Goal: Information Seeking & Learning: Check status

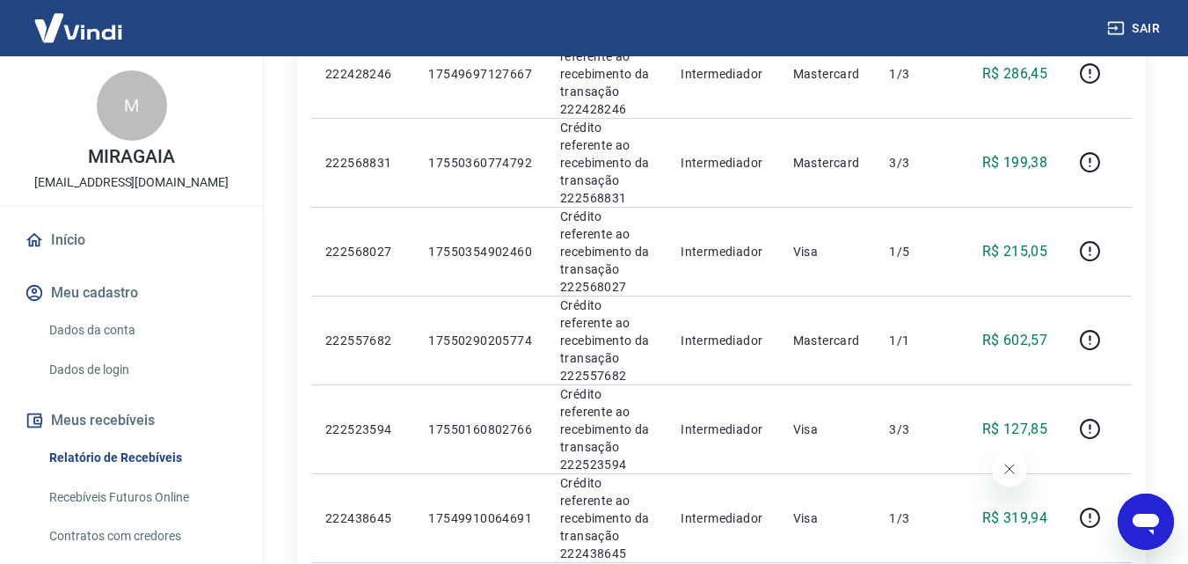
scroll to position [1567, 0]
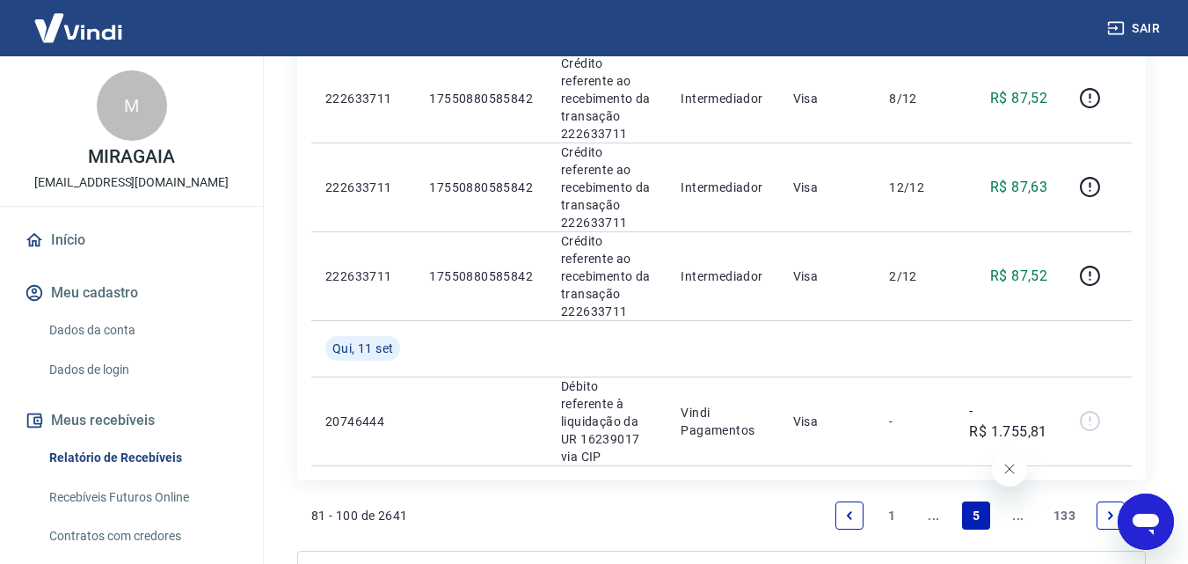
scroll to position [1788, 0]
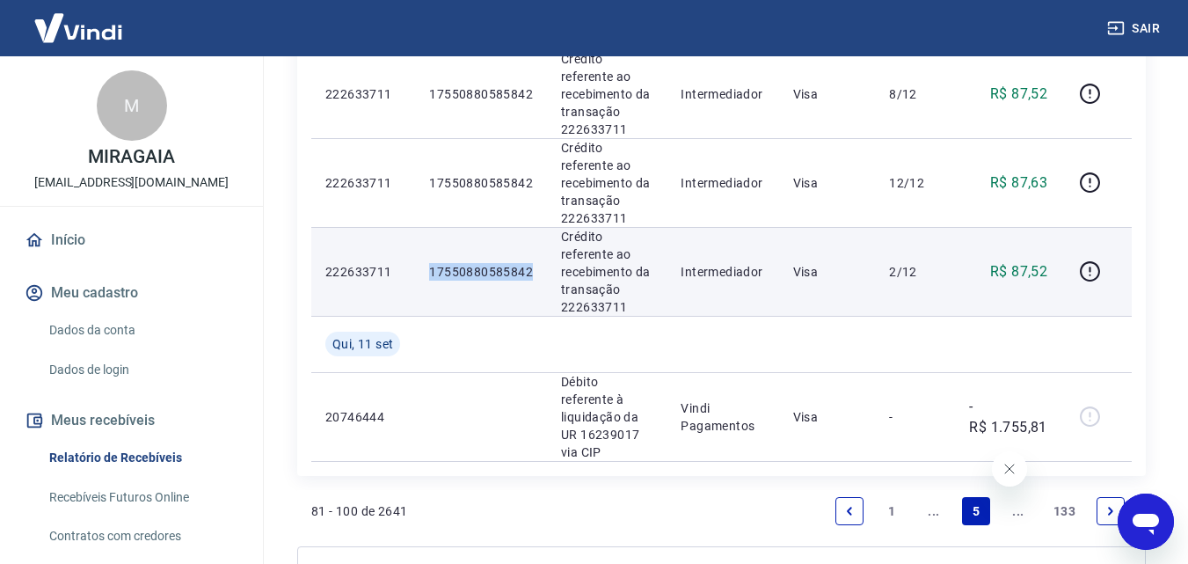
drag, startPoint x: 537, startPoint y: 267, endPoint x: 417, endPoint y: 281, distance: 121.2
click at [417, 281] on td "17550880585842" at bounding box center [481, 271] width 132 height 89
copy p "17550880585842"
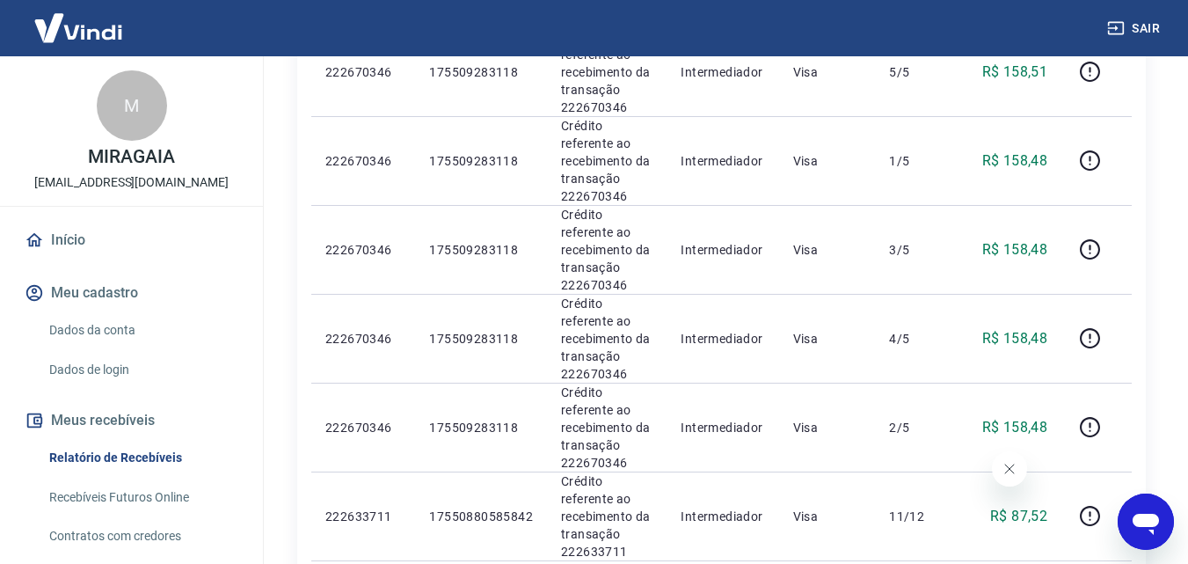
scroll to position [499, 0]
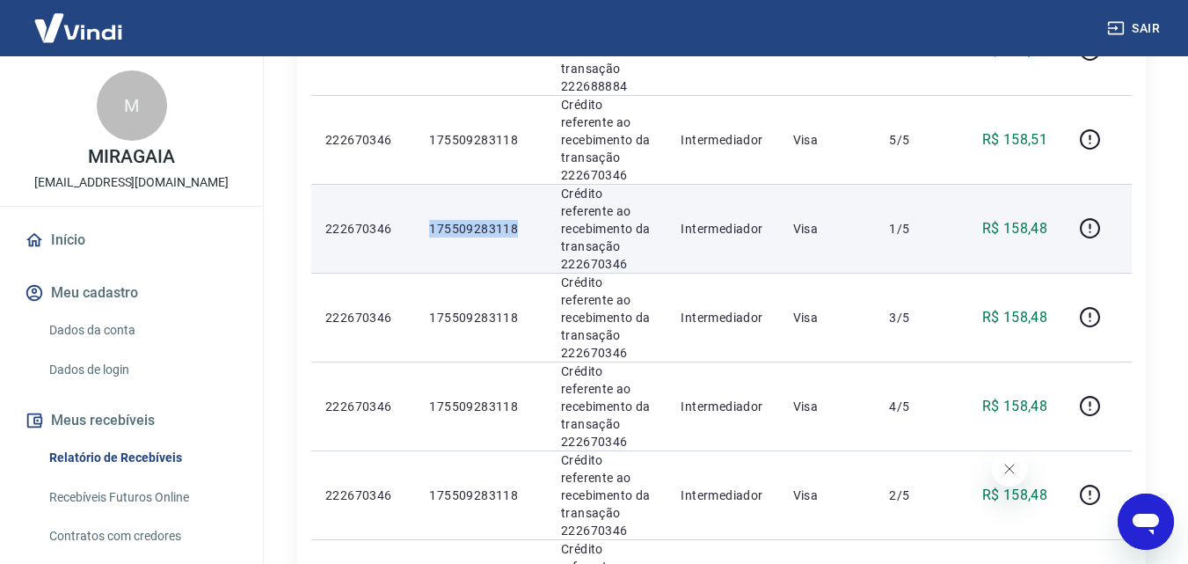
drag, startPoint x: 515, startPoint y: 227, endPoint x: 430, endPoint y: 231, distance: 85.4
click at [430, 231] on p "175509283118" at bounding box center [481, 229] width 104 height 18
copy p "175509283118"
click at [653, 260] on p "Crédito referente ao recebimento da transação 222670346" at bounding box center [606, 229] width 91 height 88
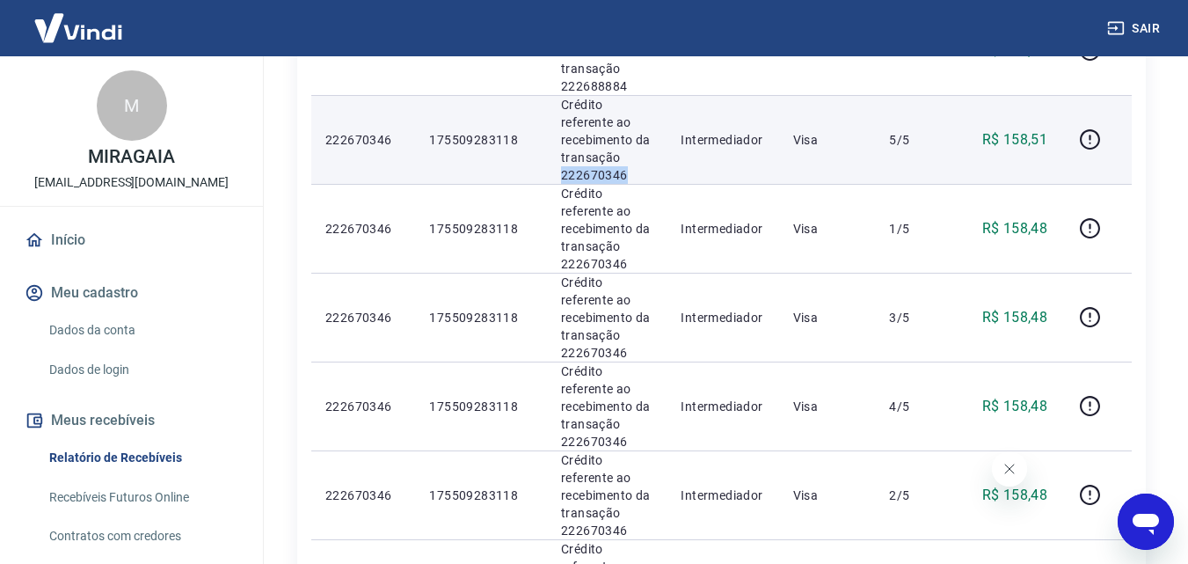
drag, startPoint x: 629, startPoint y: 172, endPoint x: 552, endPoint y: 179, distance: 77.7
click at [552, 179] on td "Crédito referente ao recebimento da transação 222670346" at bounding box center [607, 139] width 120 height 89
copy p "222670346"
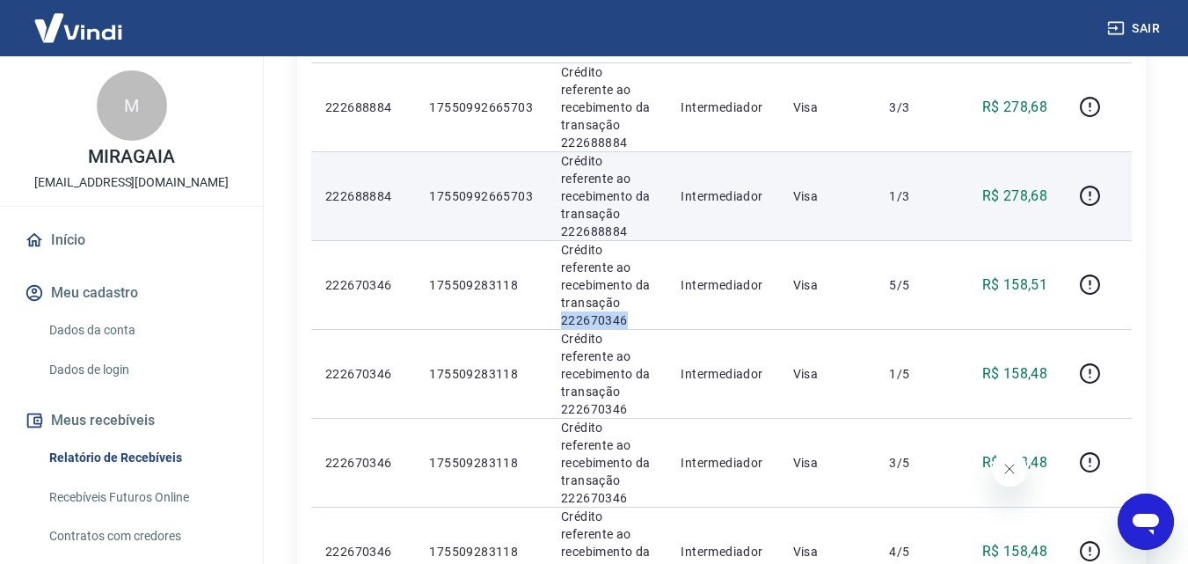
scroll to position [352, 0]
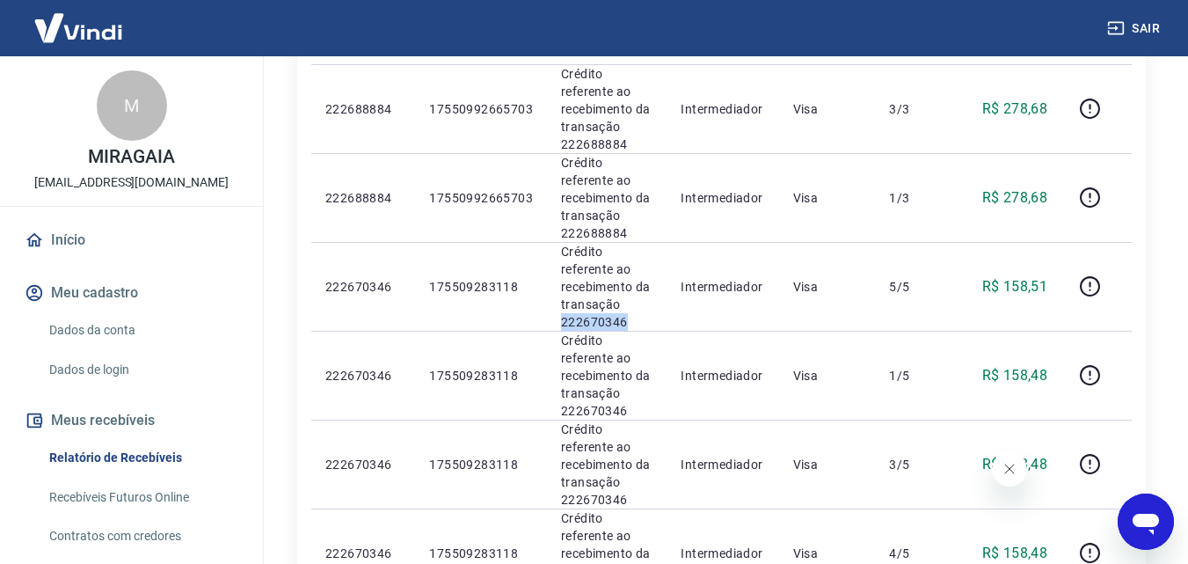
click at [94, 240] on link "Início" at bounding box center [131, 240] width 221 height 39
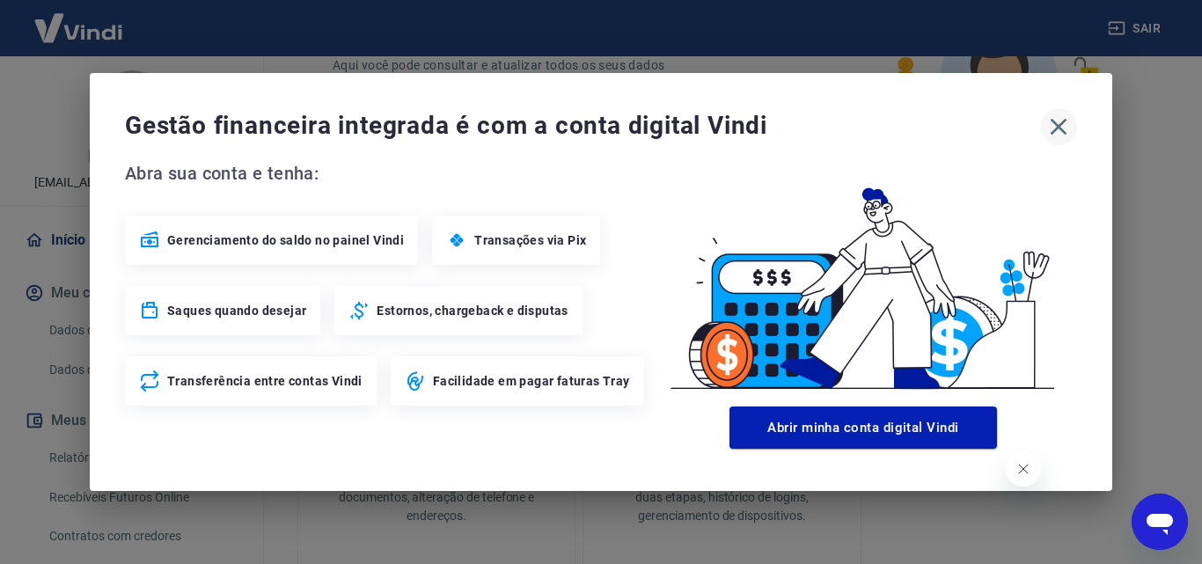
click at [1049, 120] on icon "button" at bounding box center [1058, 127] width 28 height 28
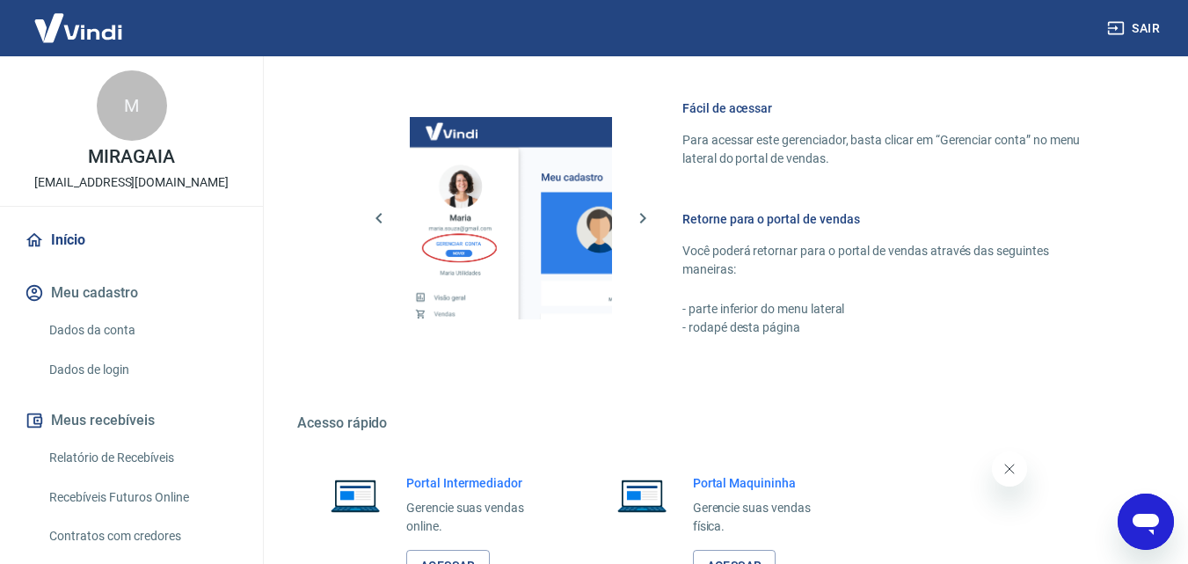
scroll to position [915, 0]
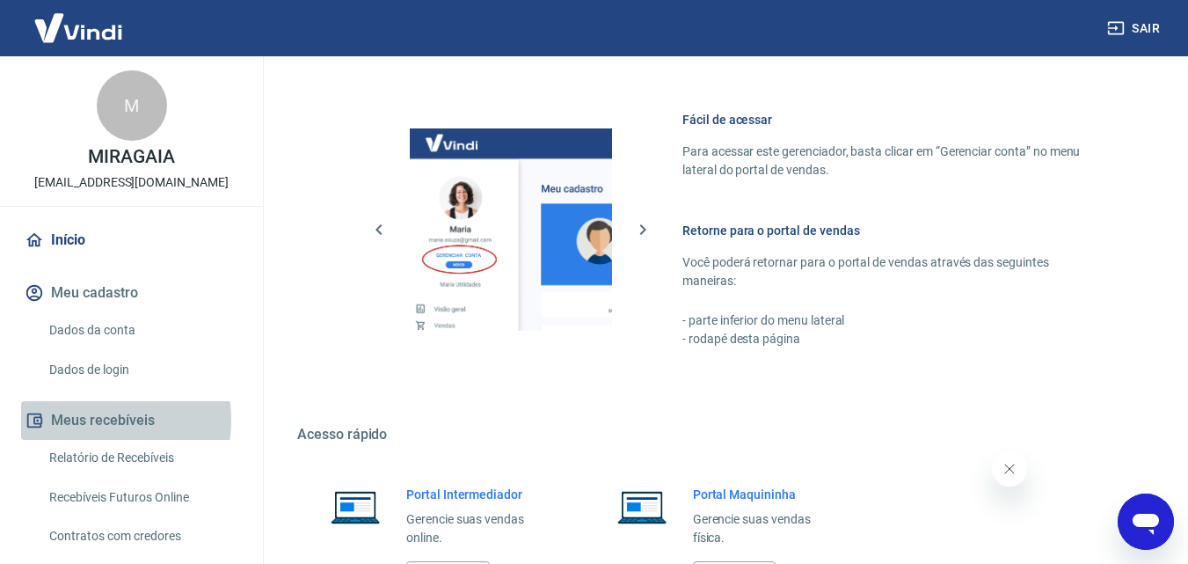
click at [93, 420] on button "Meus recebíveis" at bounding box center [131, 420] width 221 height 39
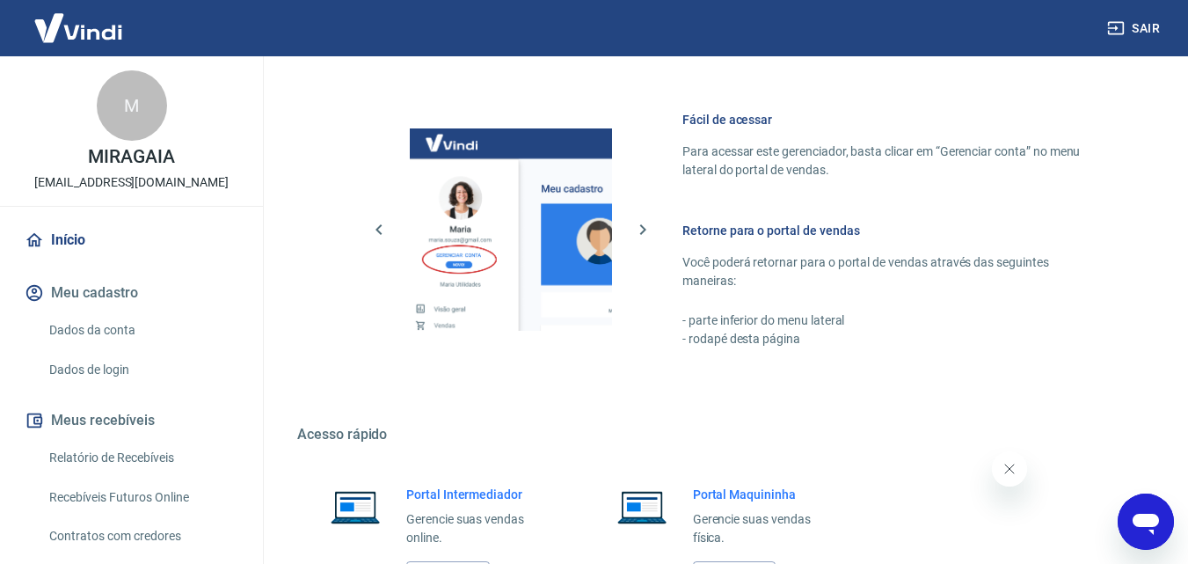
click at [154, 425] on button "Meus recebíveis" at bounding box center [131, 420] width 221 height 39
click at [118, 418] on button "Meus recebíveis" at bounding box center [131, 420] width 221 height 39
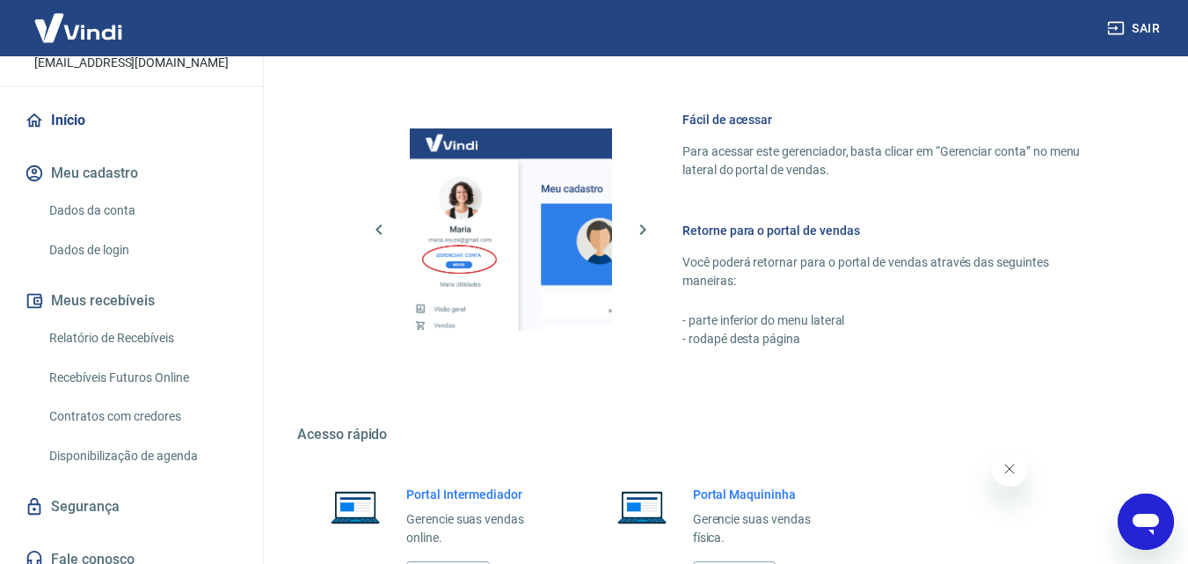
scroll to position [135, 0]
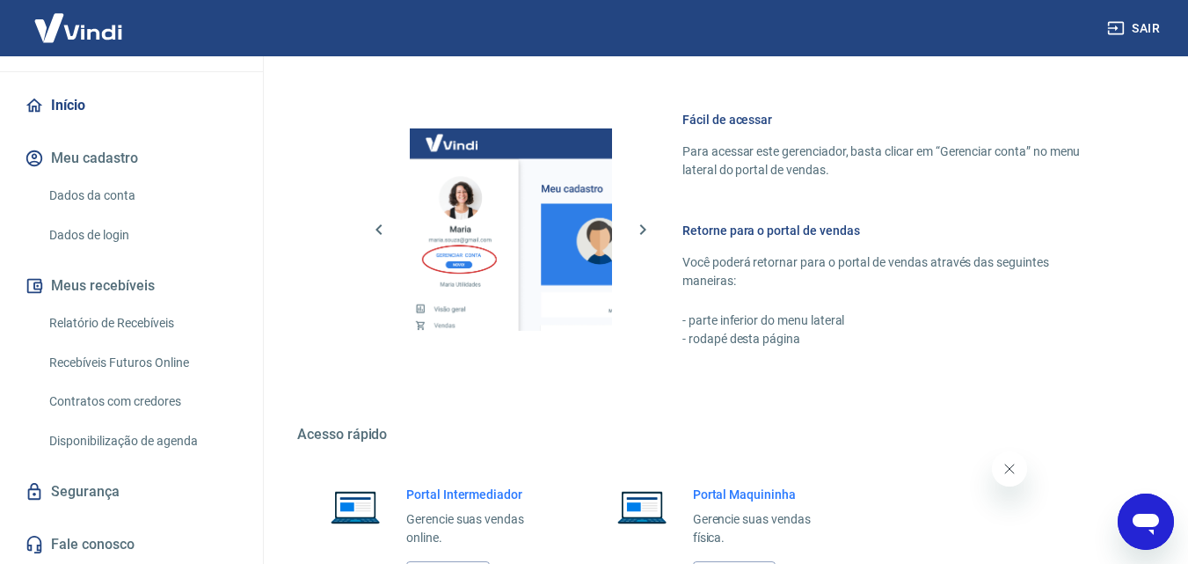
click at [172, 292] on button "Meus recebíveis" at bounding box center [131, 286] width 221 height 39
click at [169, 325] on link "Relatório de Recebíveis" at bounding box center [142, 323] width 200 height 36
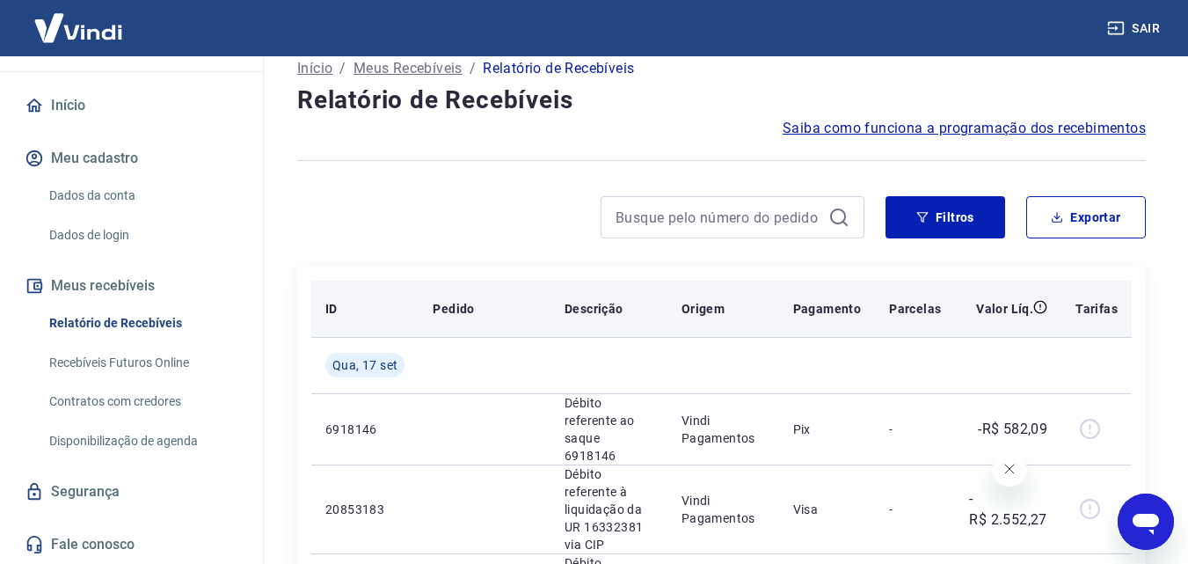
scroll to position [29, 0]
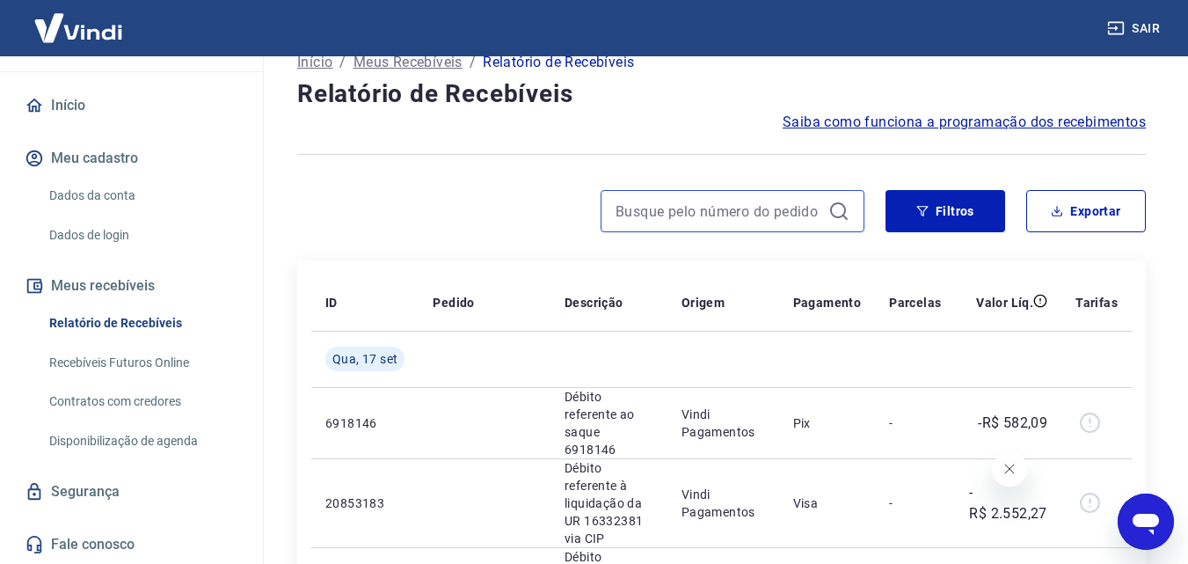
click at [634, 211] on input at bounding box center [719, 211] width 206 height 26
paste input "222670346"
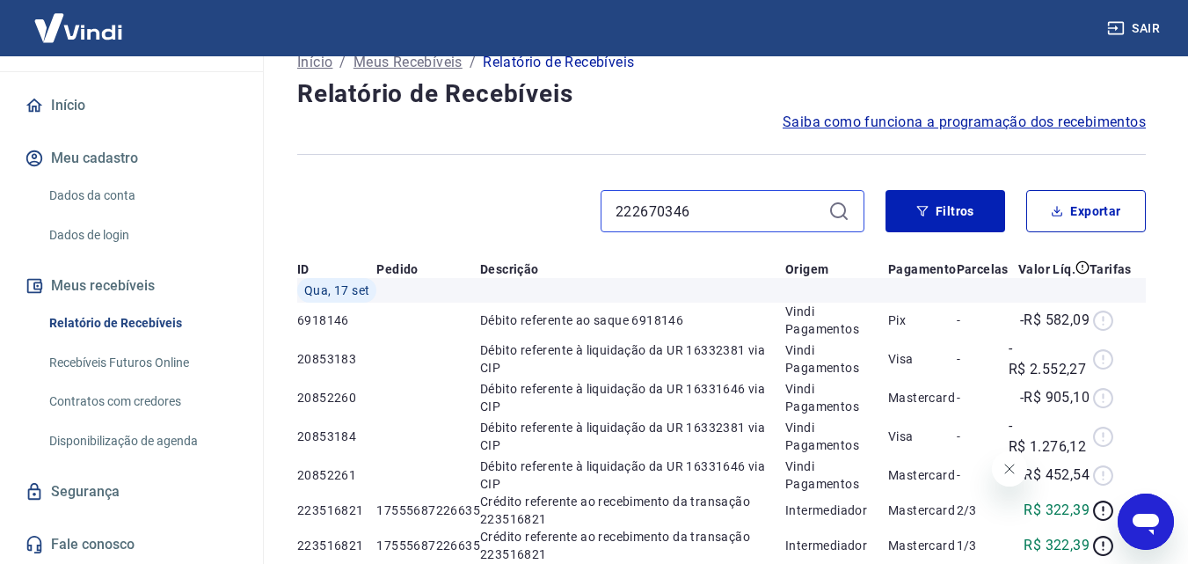
type input "222670346"
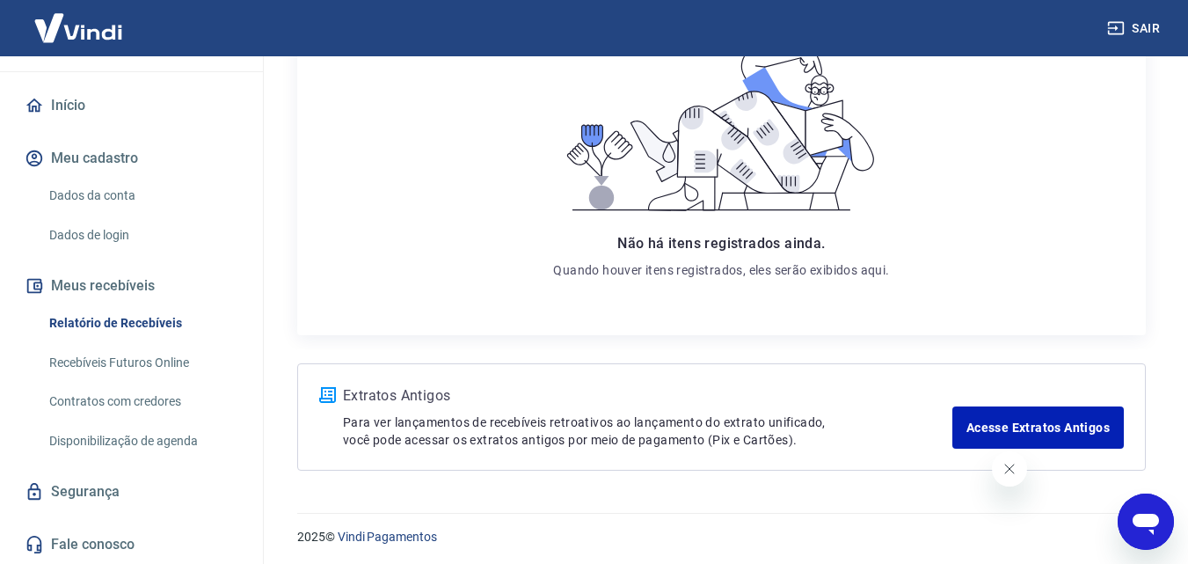
scroll to position [310, 0]
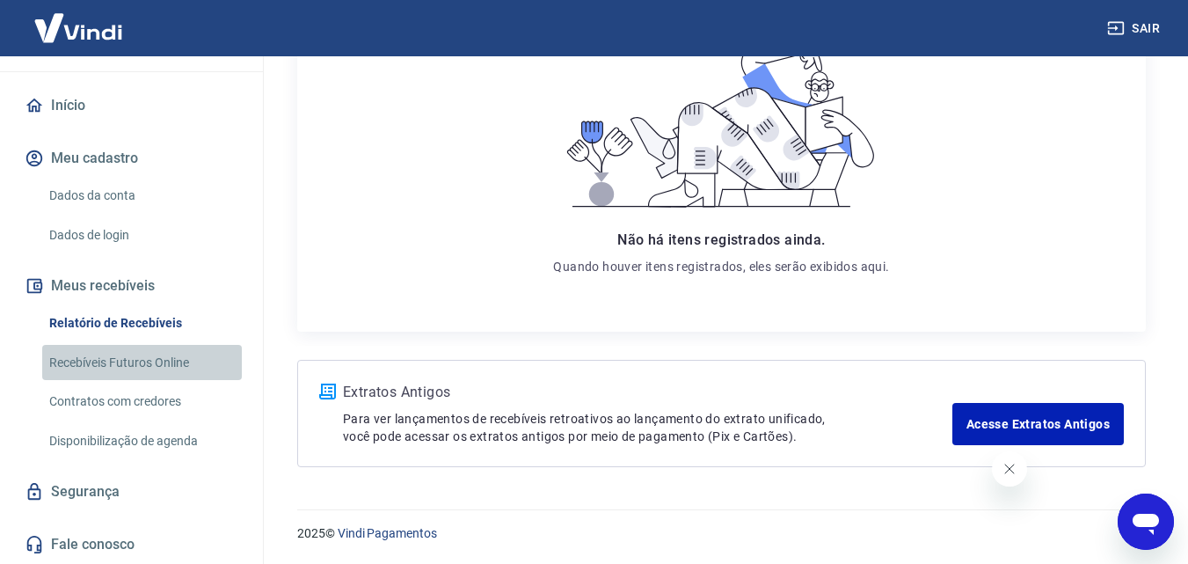
click at [153, 369] on link "Recebíveis Futuros Online" at bounding box center [142, 363] width 200 height 36
click at [167, 319] on link "Relatório de Recebíveis" at bounding box center [142, 323] width 200 height 36
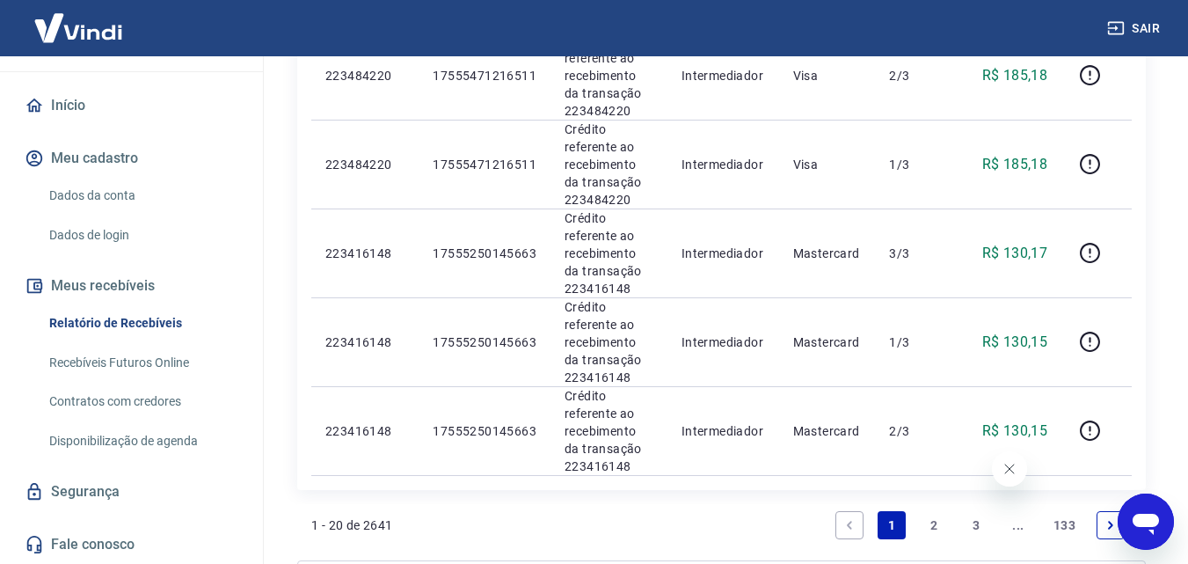
scroll to position [1816, 0]
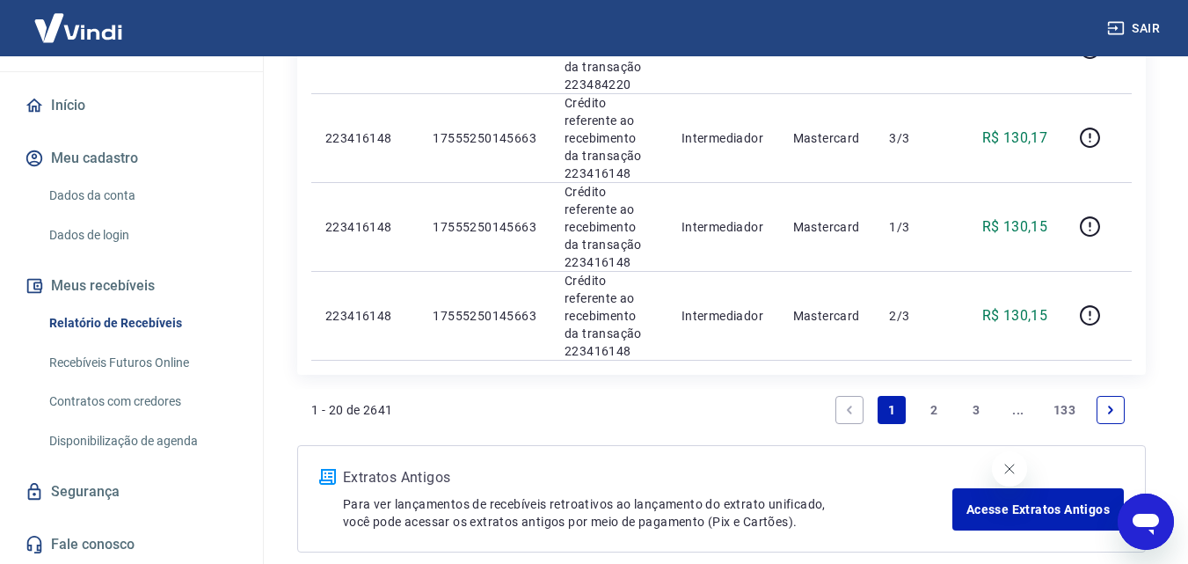
click at [1109, 404] on icon "Next page" at bounding box center [1111, 410] width 12 height 12
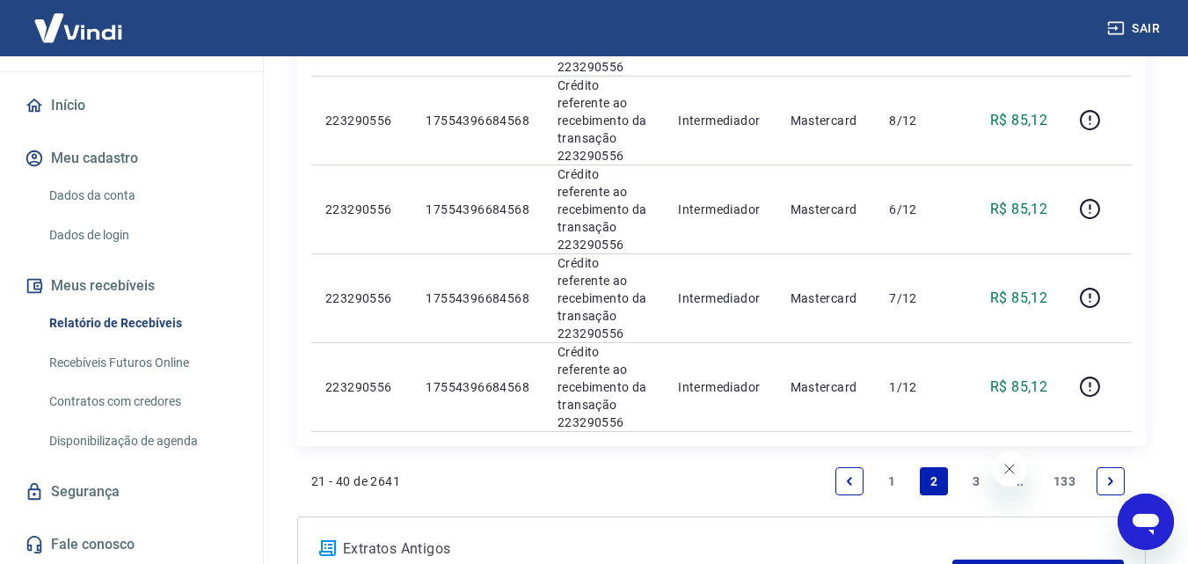
scroll to position [1813, 0]
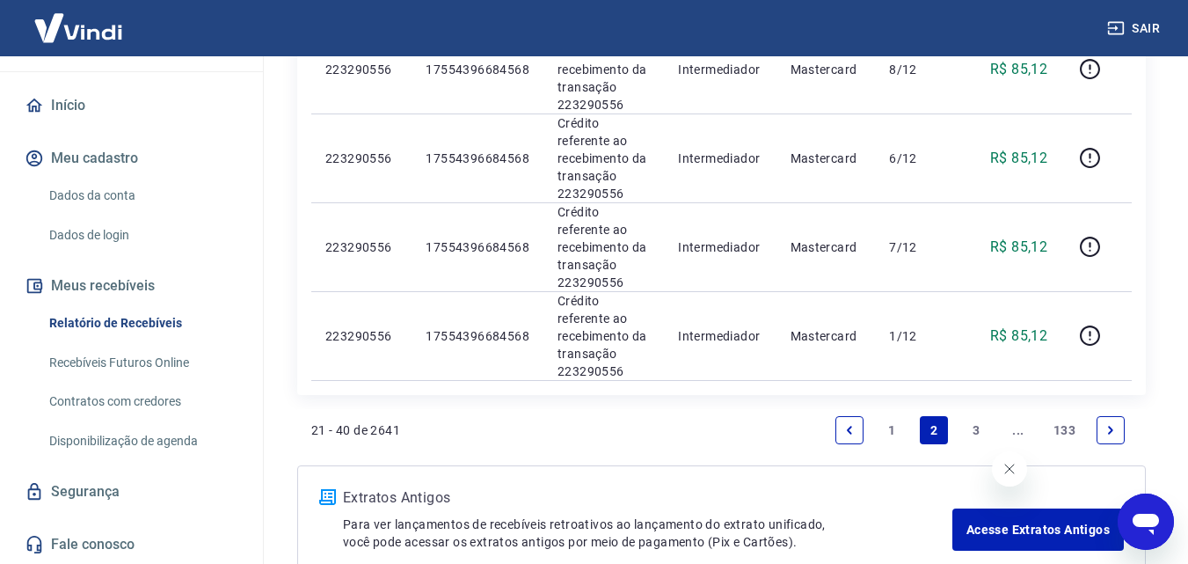
click at [1112, 426] on icon "Next page" at bounding box center [1110, 430] width 5 height 8
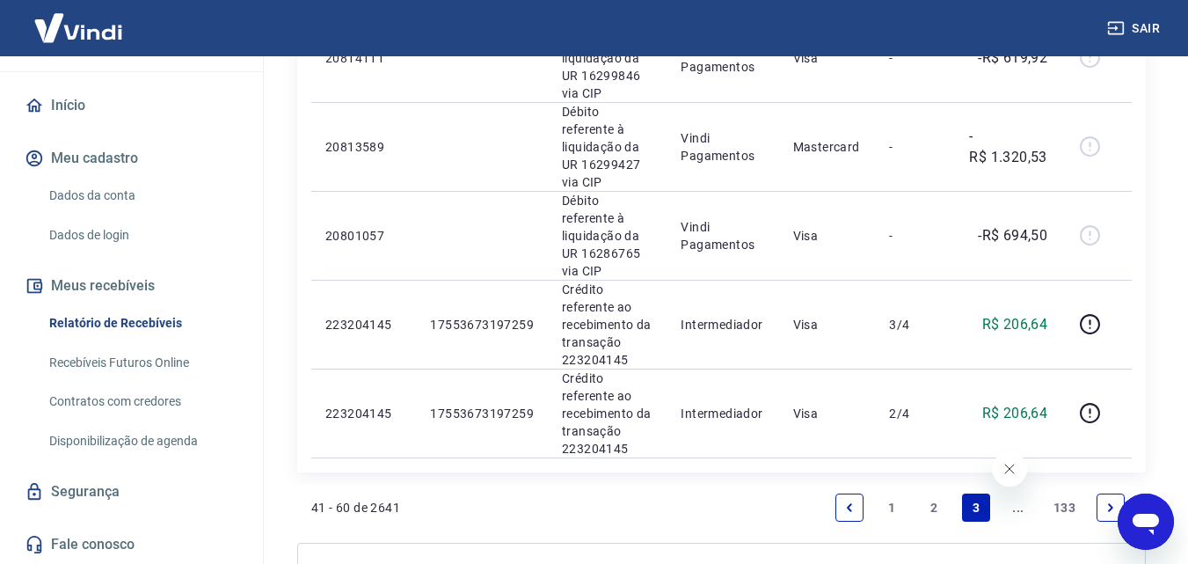
scroll to position [1837, 0]
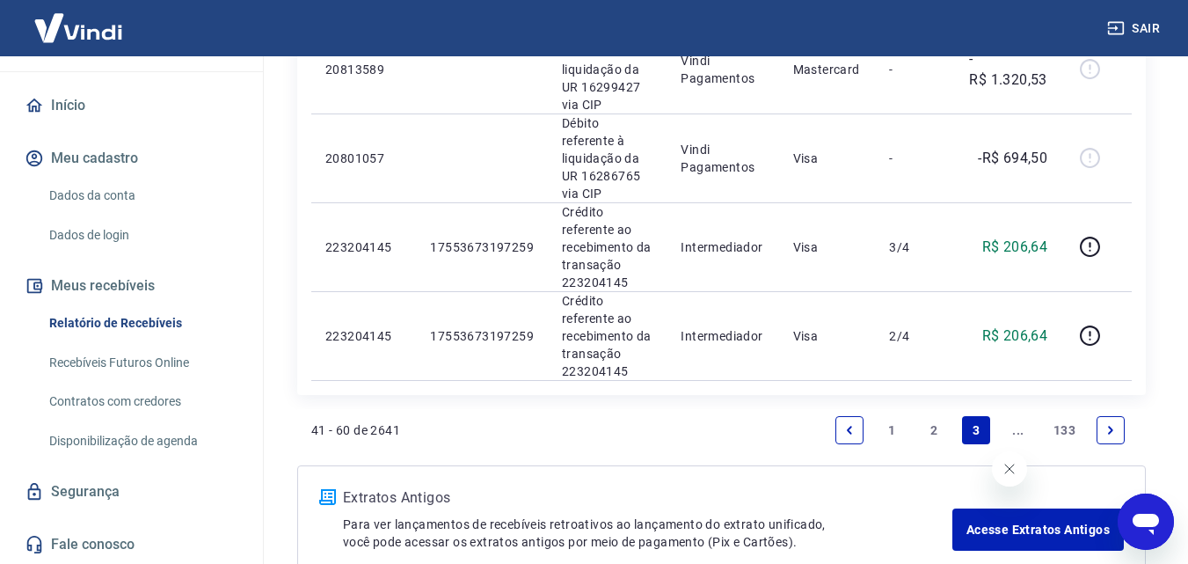
click at [1112, 416] on link "Next page" at bounding box center [1111, 430] width 28 height 28
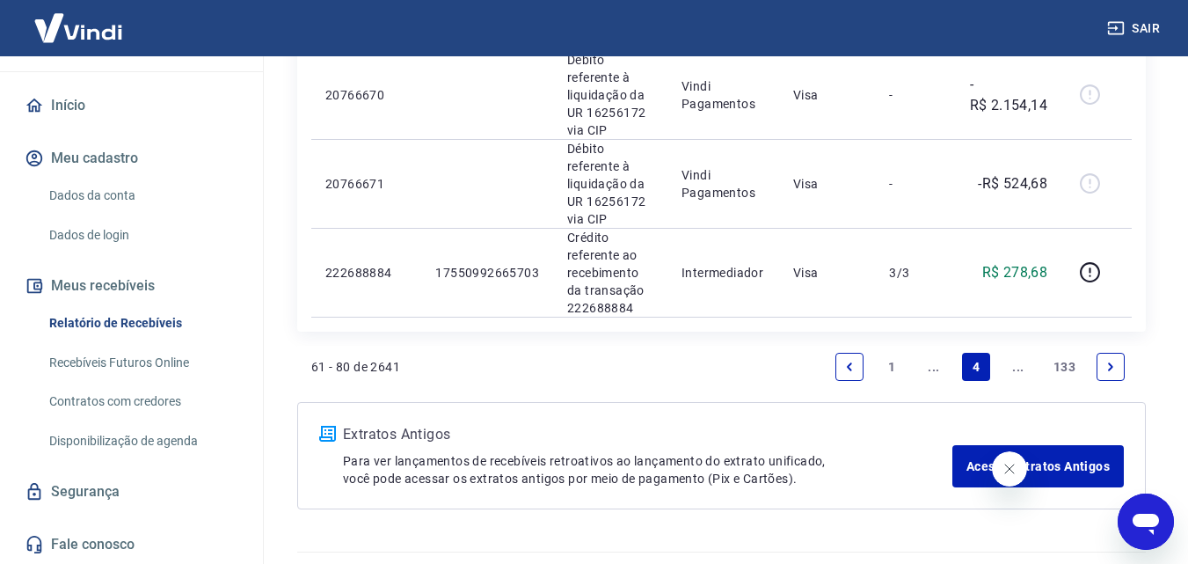
scroll to position [1998, 0]
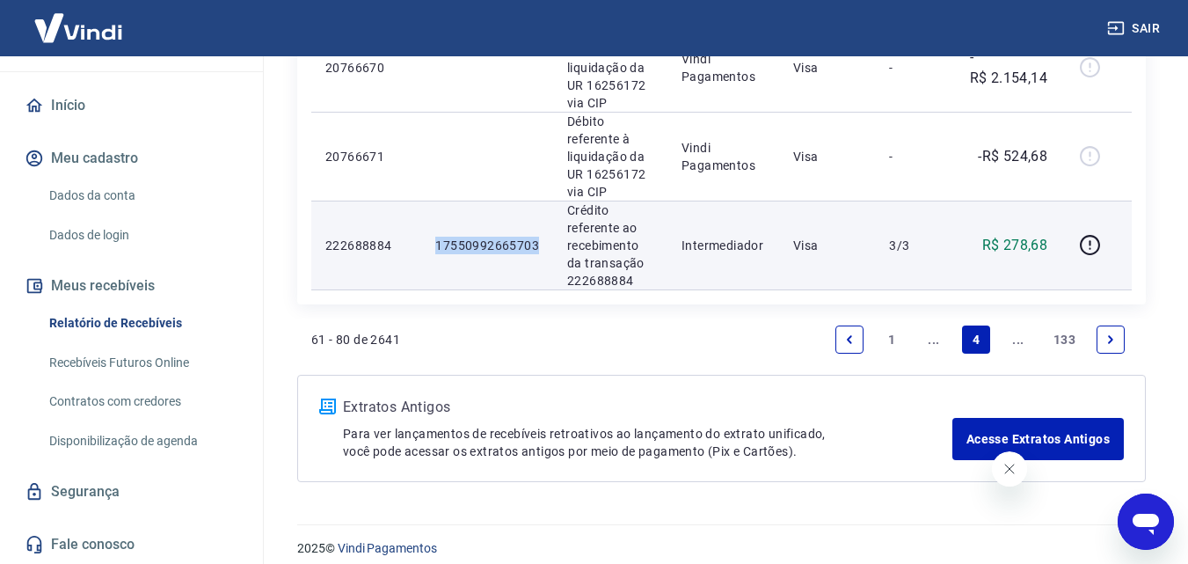
drag, startPoint x: 542, startPoint y: 223, endPoint x: 431, endPoint y: 232, distance: 111.2
click at [431, 232] on td "17550992665703" at bounding box center [487, 245] width 132 height 89
copy p "17550992665703"
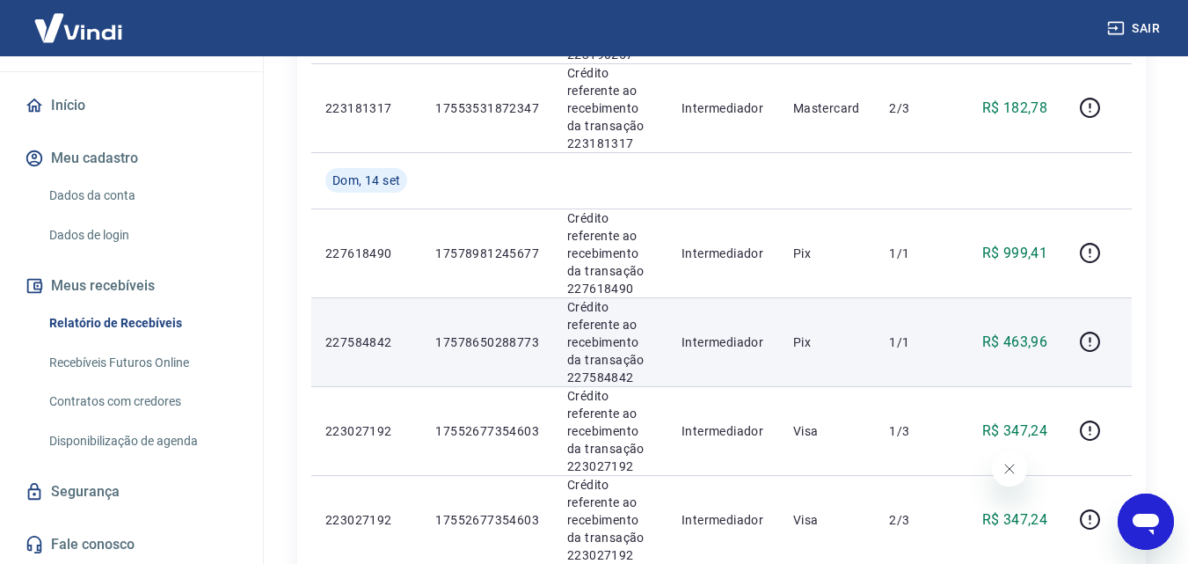
scroll to position [1295, 0]
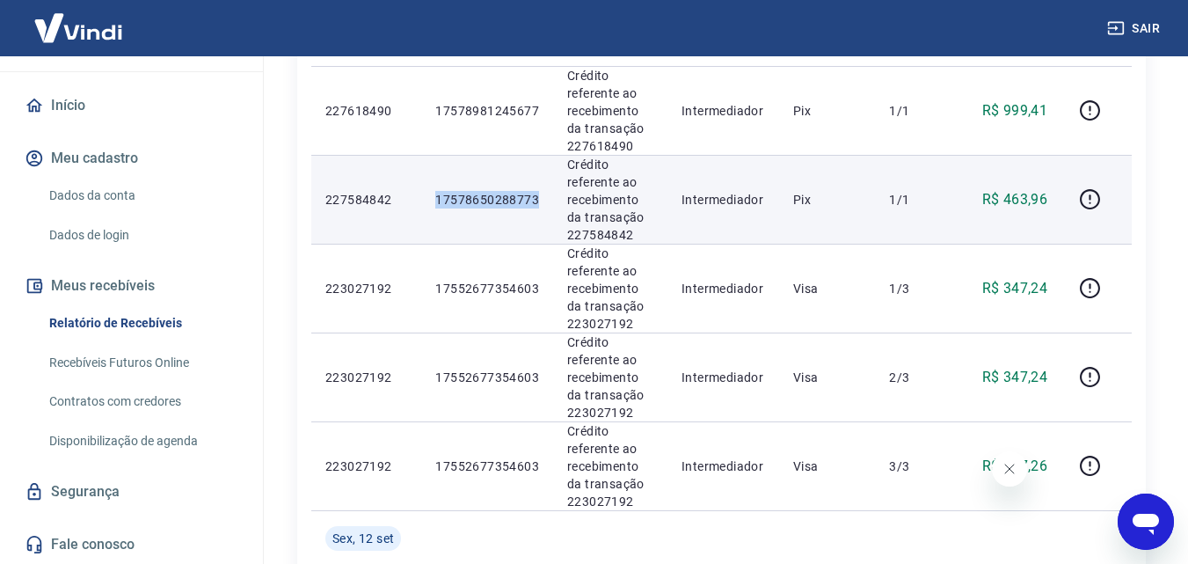
drag, startPoint x: 537, startPoint y: 199, endPoint x: 435, endPoint y: 207, distance: 101.5
click at [435, 207] on td "17578650288773" at bounding box center [487, 199] width 132 height 89
copy p "17578650288773"
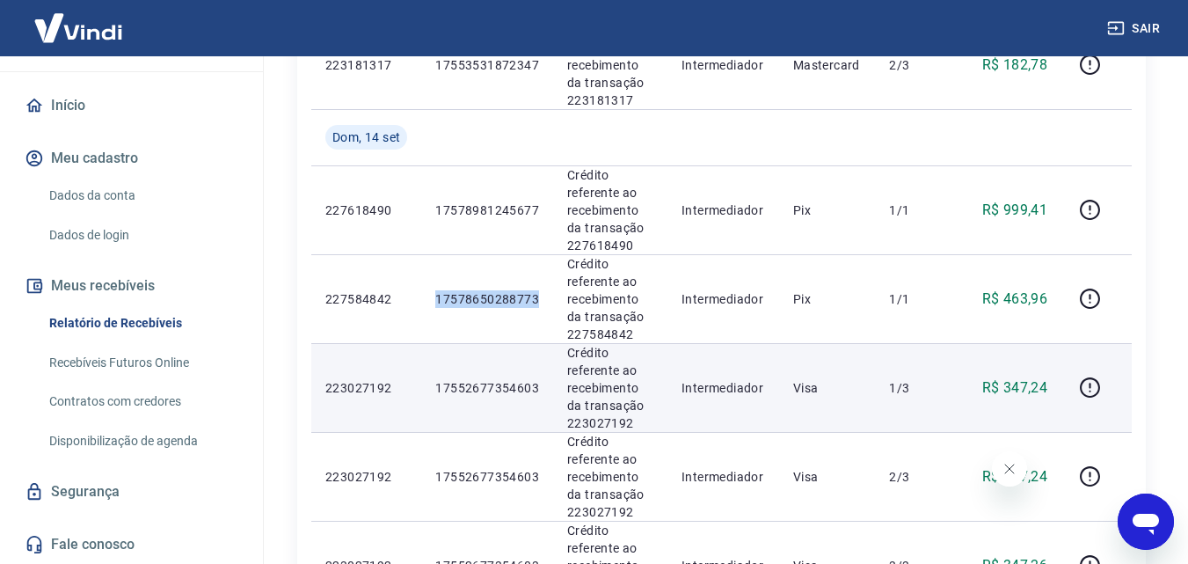
scroll to position [1178, 0]
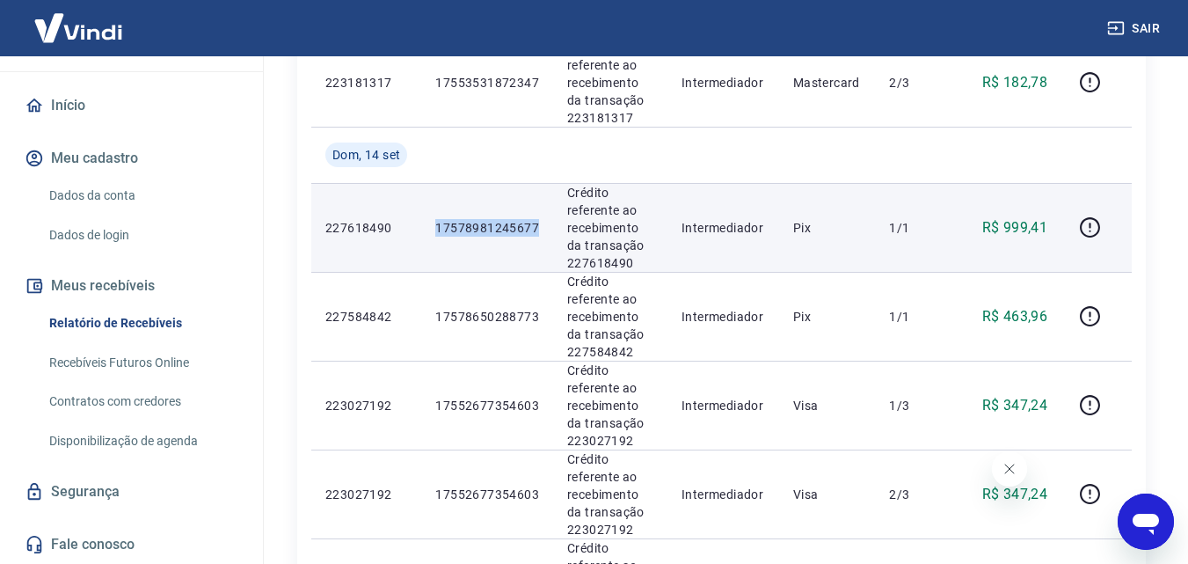
drag, startPoint x: 544, startPoint y: 225, endPoint x: 427, endPoint y: 225, distance: 117.0
click at [427, 225] on td "17578981245677" at bounding box center [487, 227] width 132 height 89
copy p "17578981245677"
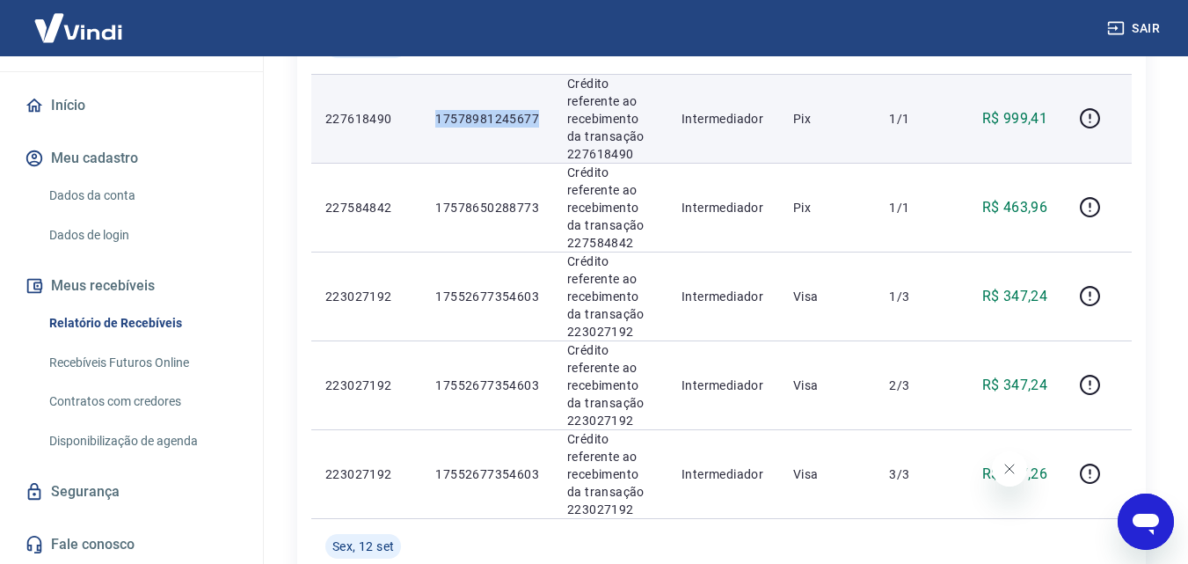
scroll to position [1324, 0]
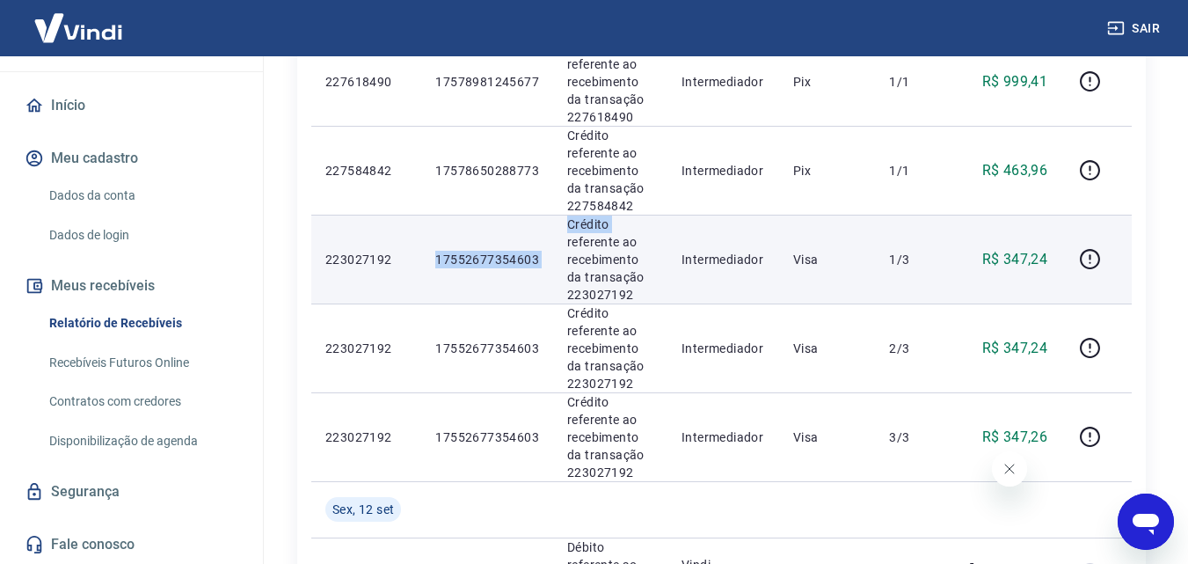
drag, startPoint x: 554, startPoint y: 248, endPoint x: 432, endPoint y: 256, distance: 122.5
click at [433, 256] on tr "223027192 17552677354603 Crédito referente ao recebimento da transação 22302719…" at bounding box center [721, 259] width 821 height 89
click at [433, 288] on td "17552677354603" at bounding box center [487, 259] width 132 height 89
drag, startPoint x: 545, startPoint y: 261, endPoint x: 433, endPoint y: 261, distance: 112.6
click at [433, 261] on td "17552677354603" at bounding box center [487, 259] width 132 height 89
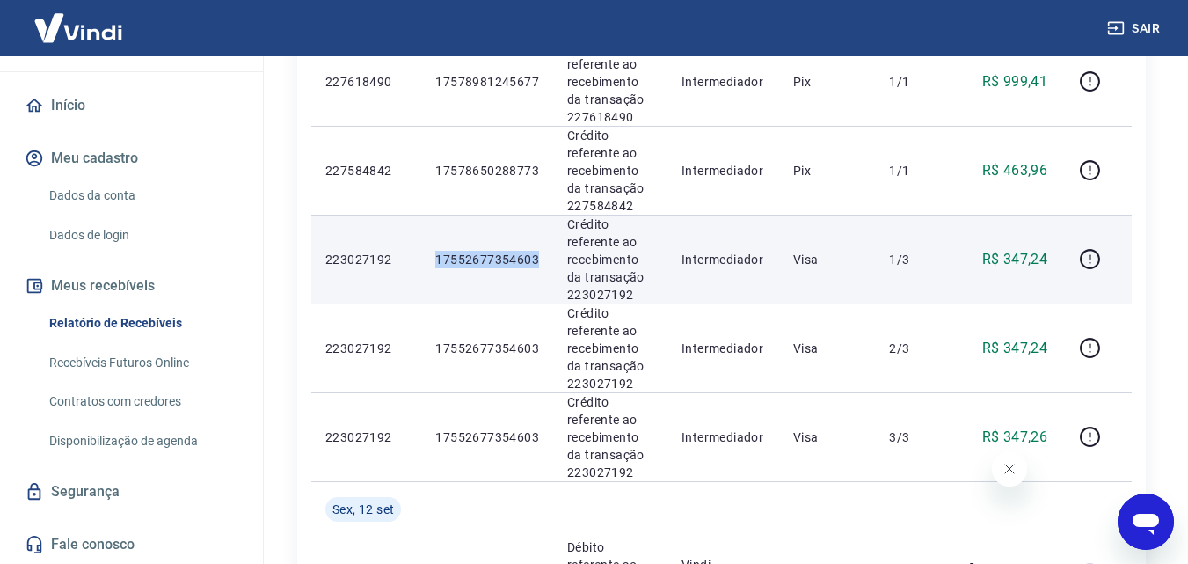
copy p "17552677354603"
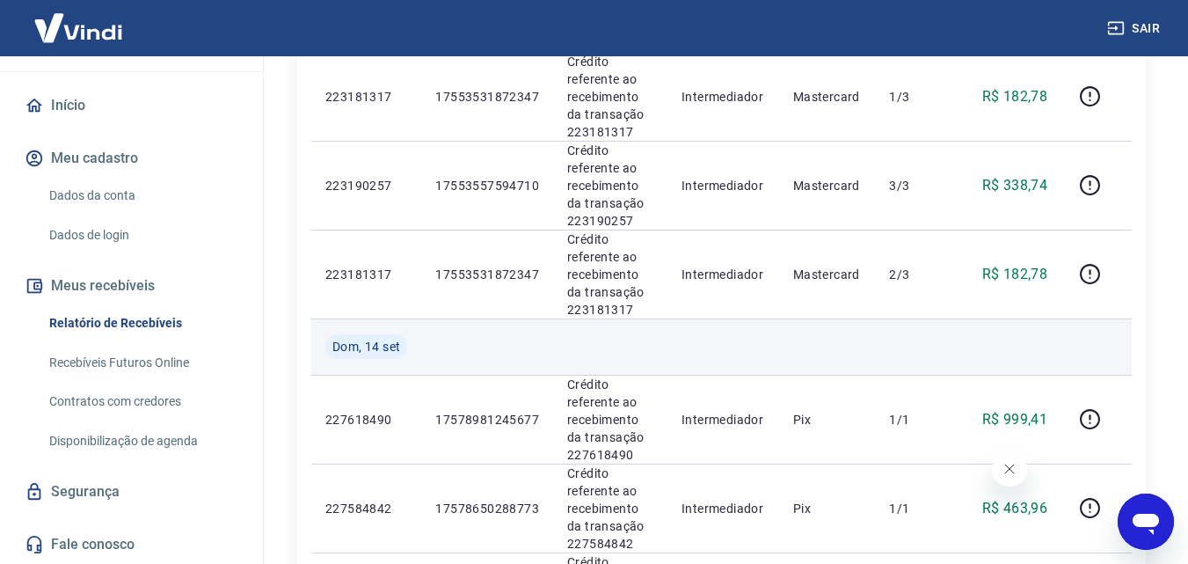
scroll to position [972, 0]
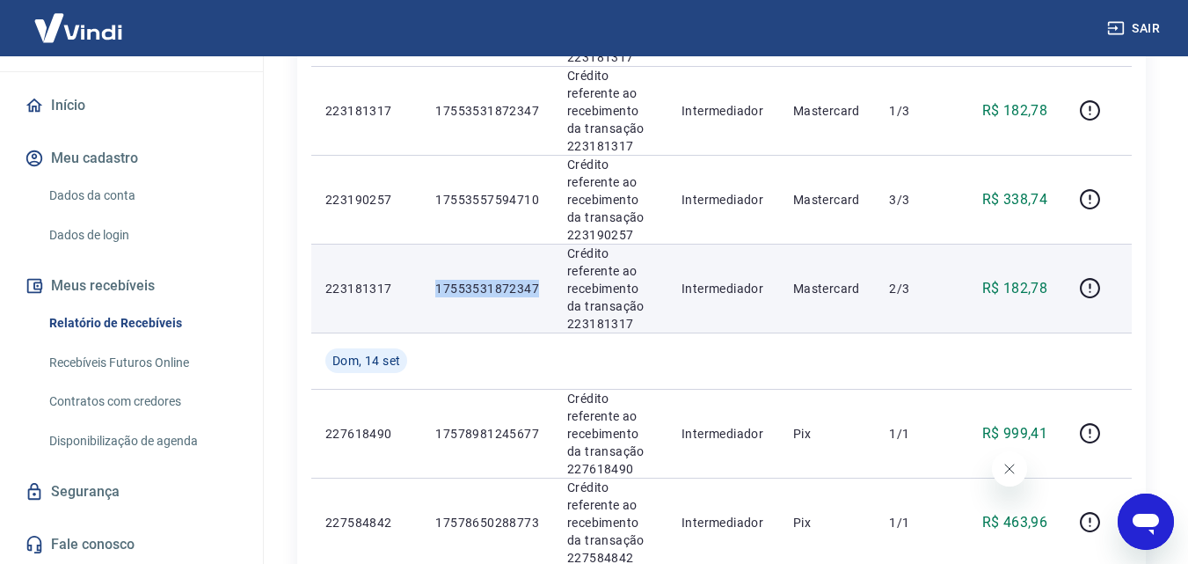
drag, startPoint x: 541, startPoint y: 286, endPoint x: 427, endPoint y: 292, distance: 114.5
click at [427, 292] on td "17553531872347" at bounding box center [487, 288] width 132 height 89
copy p "17553531872347"
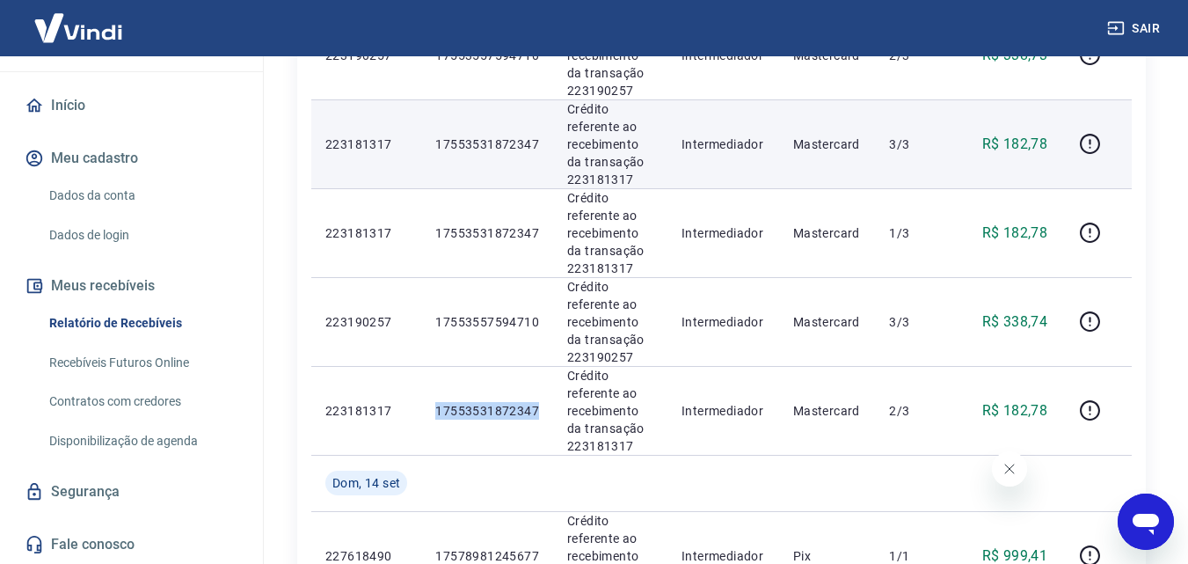
scroll to position [826, 0]
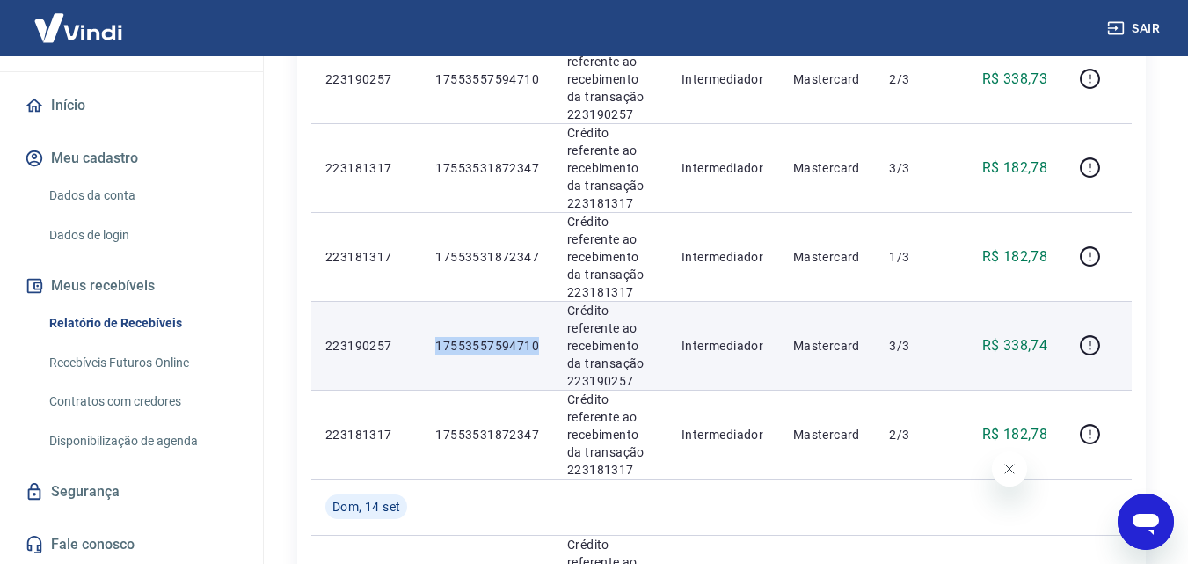
drag, startPoint x: 542, startPoint y: 340, endPoint x: 423, endPoint y: 345, distance: 118.8
click at [423, 345] on td "17553557594710" at bounding box center [487, 345] width 132 height 89
copy p "17553557594710"
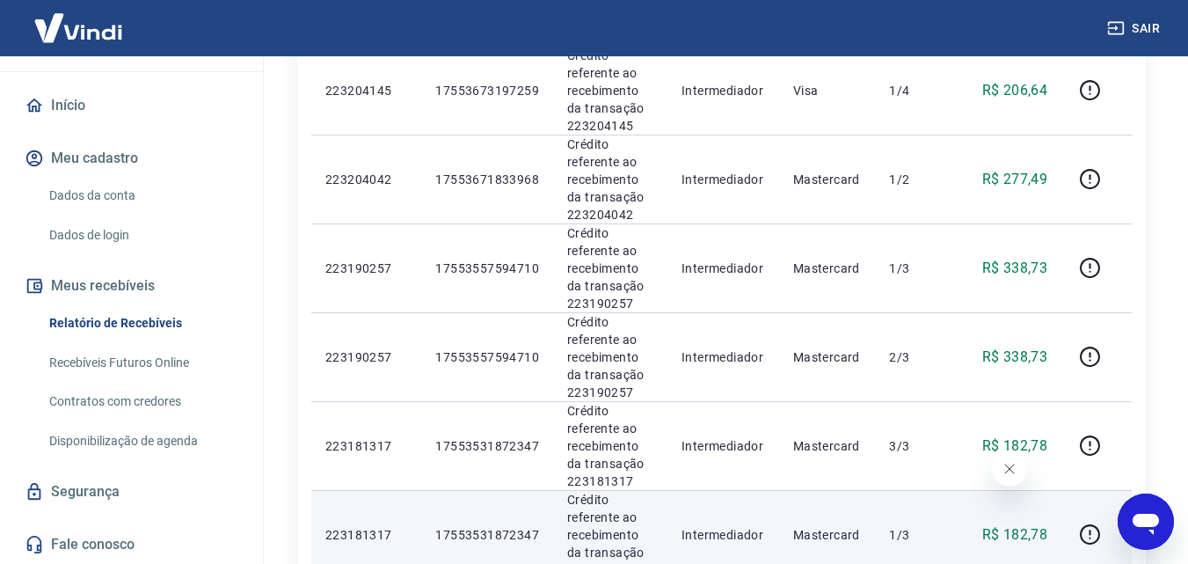
scroll to position [532, 0]
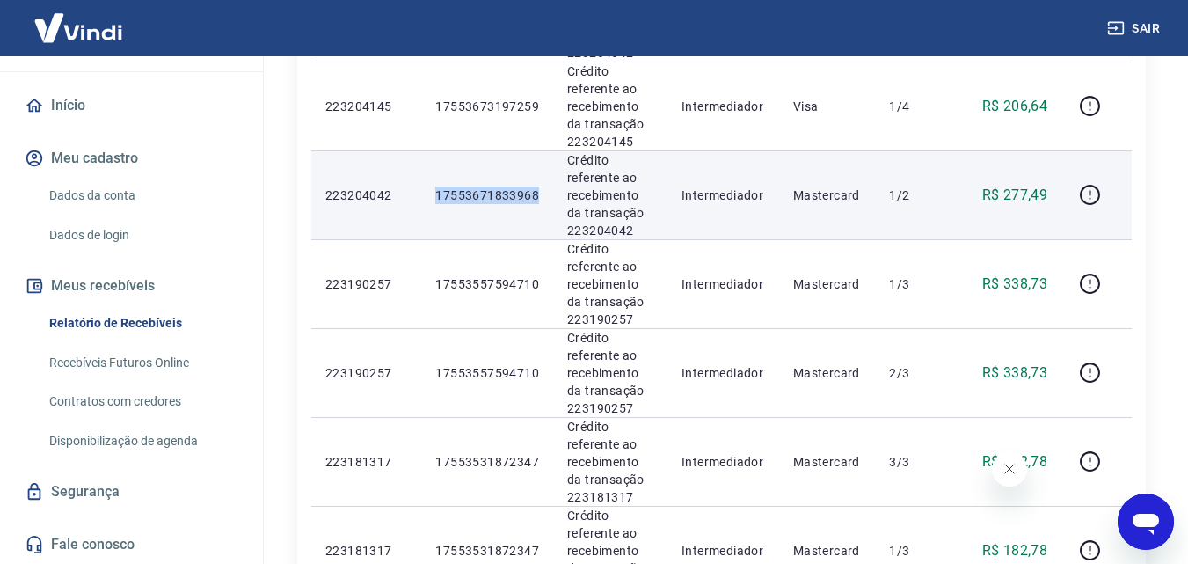
drag, startPoint x: 539, startPoint y: 195, endPoint x: 419, endPoint y: 202, distance: 120.7
click at [419, 202] on tr "223204042 17553671833968 Crédito referente ao recebimento da transação 22320404…" at bounding box center [721, 194] width 821 height 89
copy tr "17553671833968"
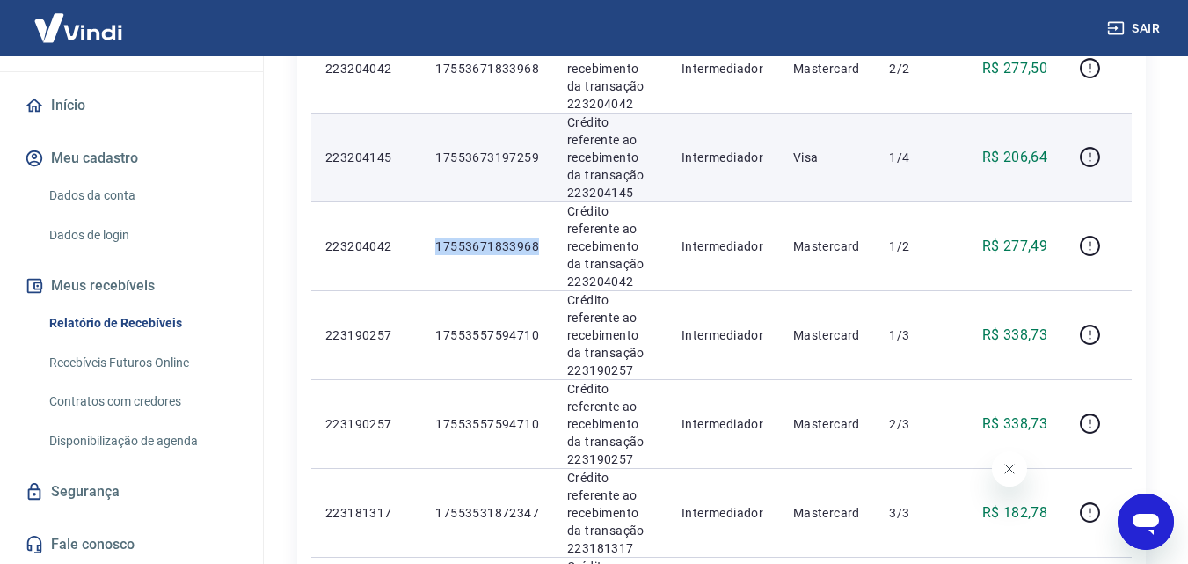
scroll to position [298, 0]
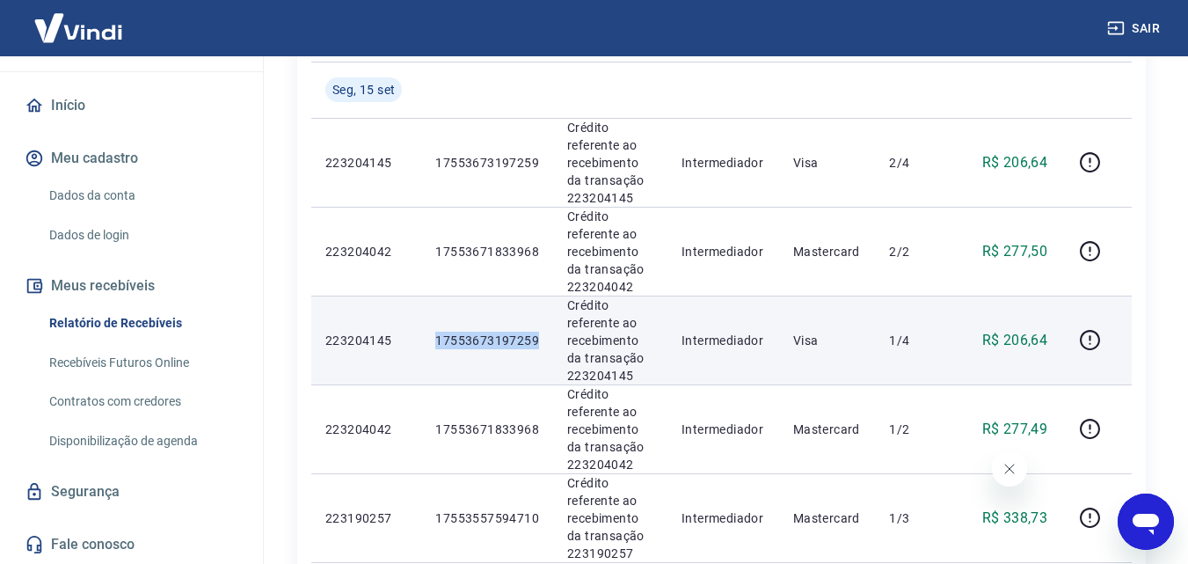
drag, startPoint x: 544, startPoint y: 339, endPoint x: 438, endPoint y: 354, distance: 107.6
click at [438, 354] on td "17553673197259" at bounding box center [487, 340] width 132 height 89
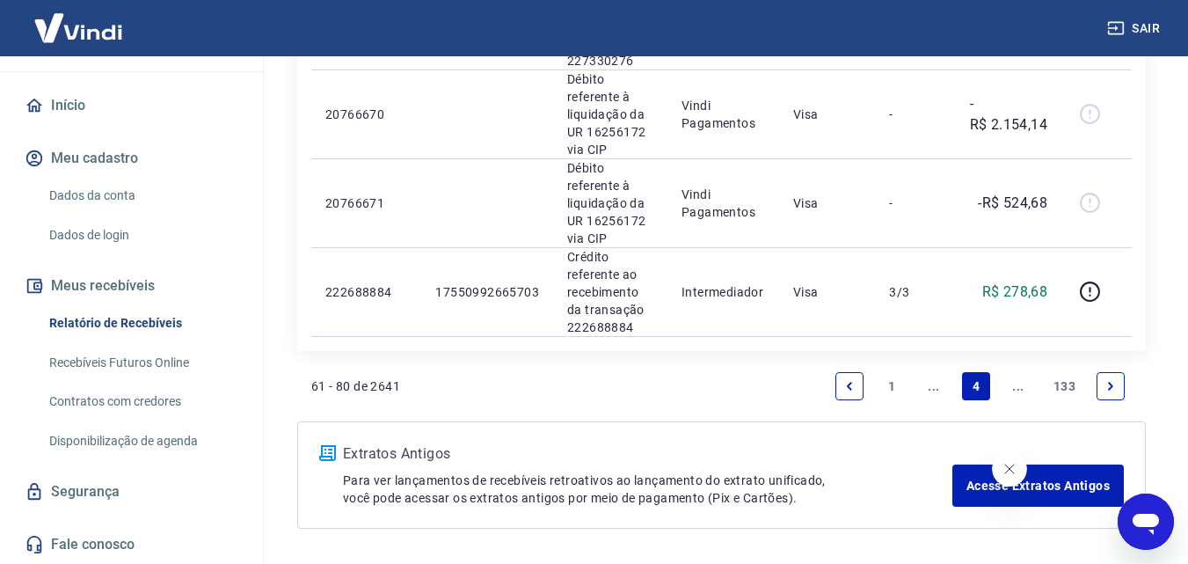
scroll to position [1969, 0]
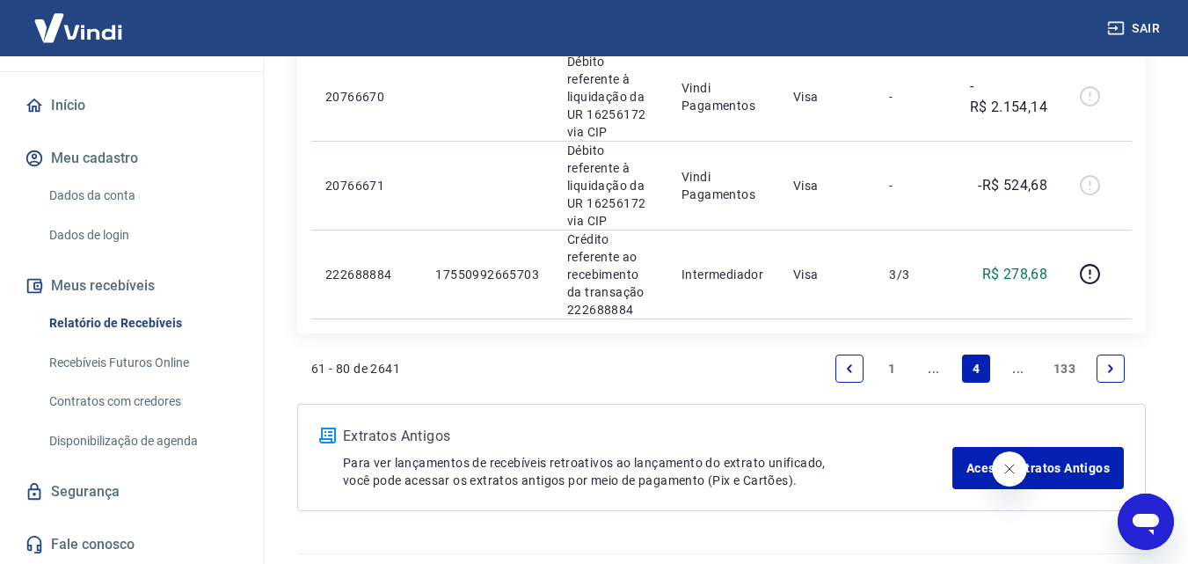
click at [851, 362] on icon "Previous page" at bounding box center [850, 368] width 12 height 12
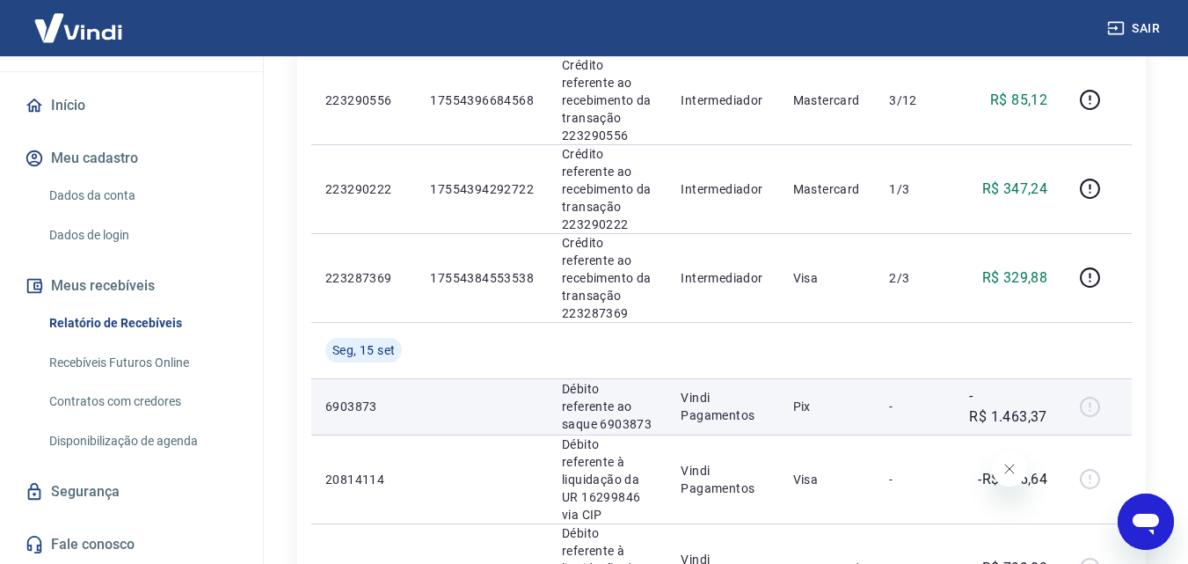
scroll to position [1056, 0]
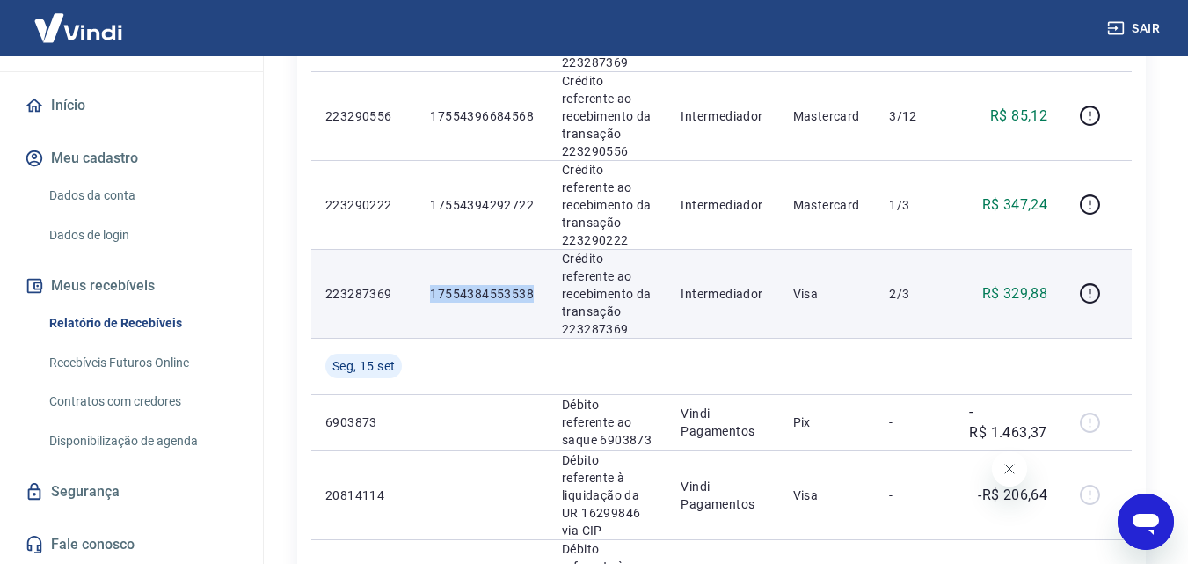
drag, startPoint x: 537, startPoint y: 291, endPoint x: 422, endPoint y: 303, distance: 115.9
click at [422, 303] on td "17554384553538" at bounding box center [482, 293] width 132 height 89
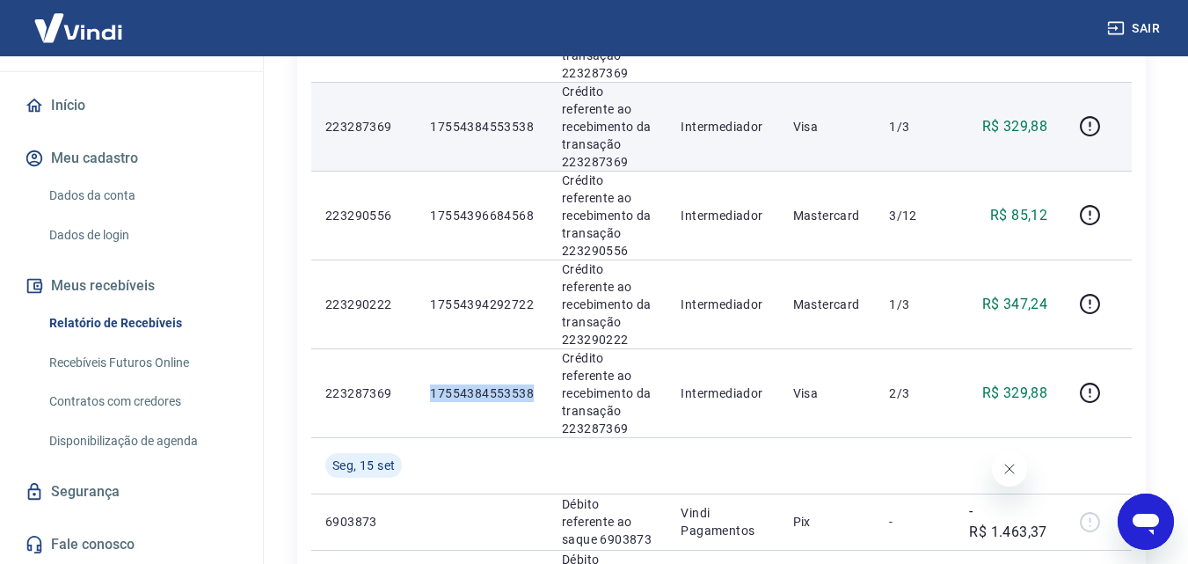
scroll to position [939, 0]
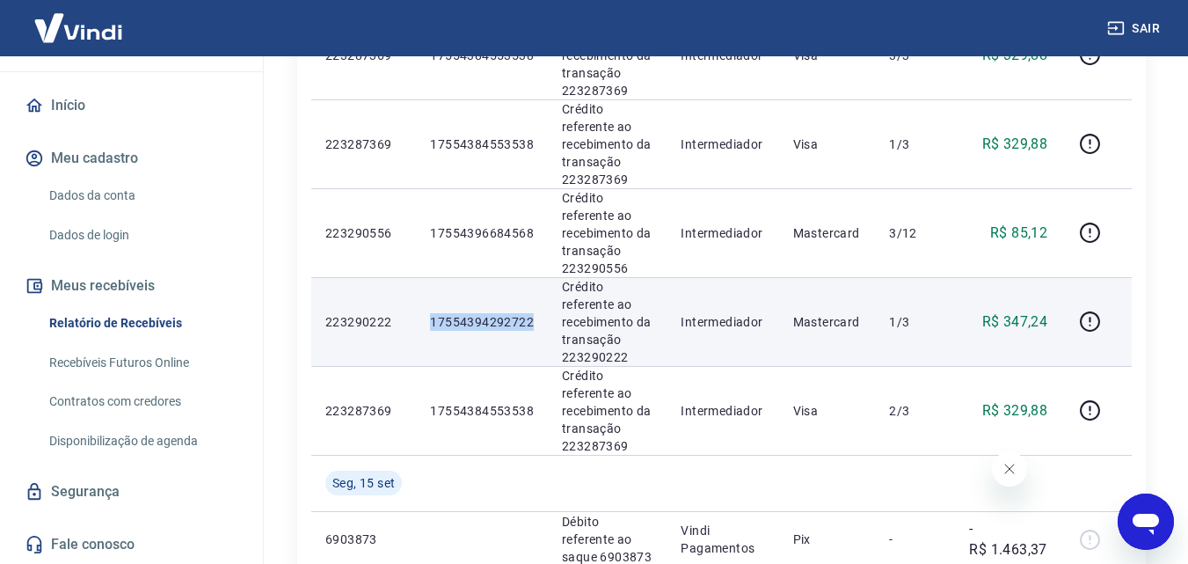
drag, startPoint x: 537, startPoint y: 317, endPoint x: 420, endPoint y: 318, distance: 116.1
click at [420, 318] on td "17554394292722" at bounding box center [482, 321] width 132 height 89
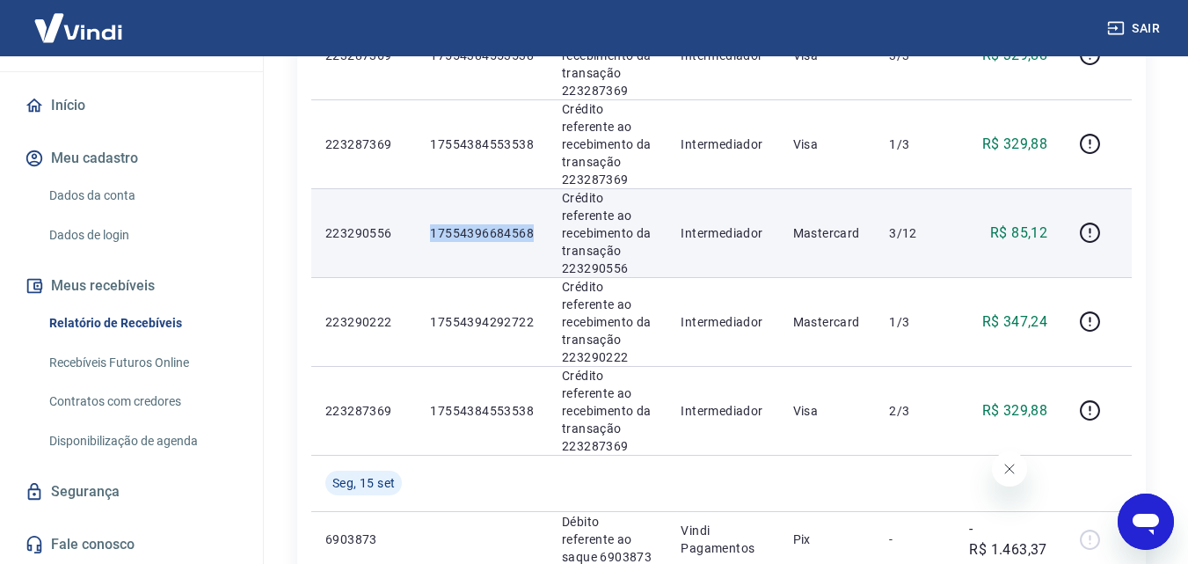
drag, startPoint x: 533, startPoint y: 230, endPoint x: 432, endPoint y: 237, distance: 101.4
click at [432, 237] on p "17554396684568" at bounding box center [482, 233] width 104 height 18
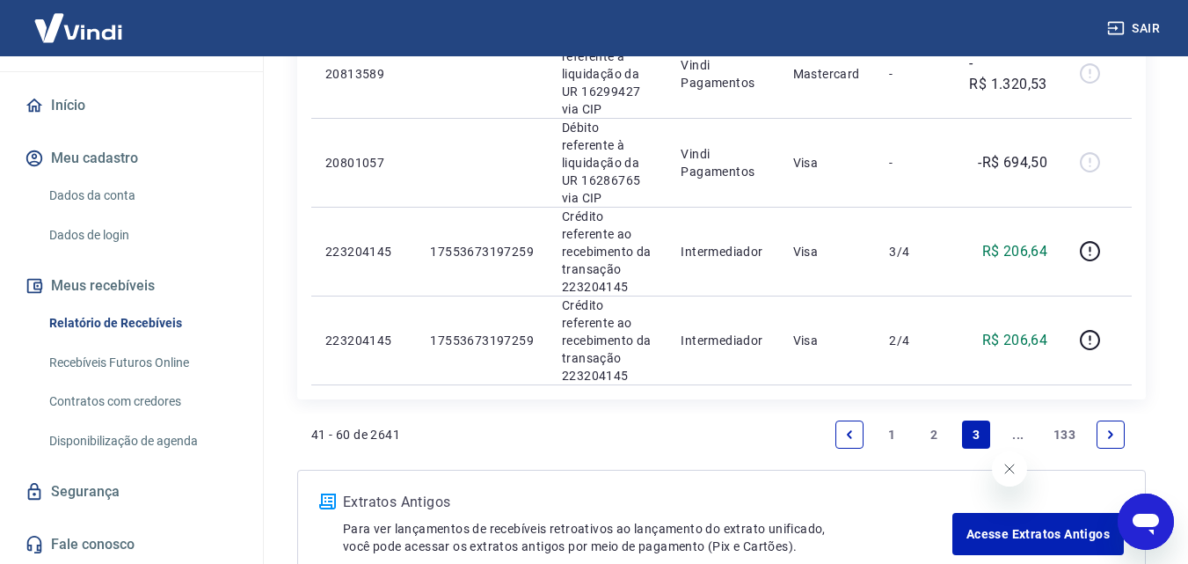
scroll to position [1837, 0]
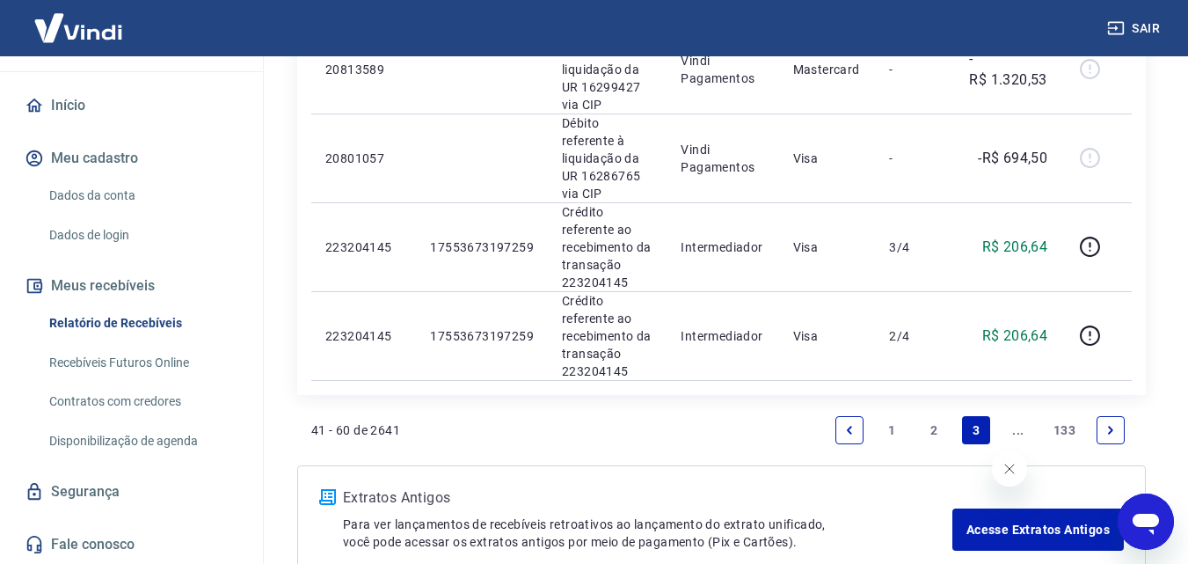
click at [846, 424] on icon "Previous page" at bounding box center [850, 430] width 12 height 12
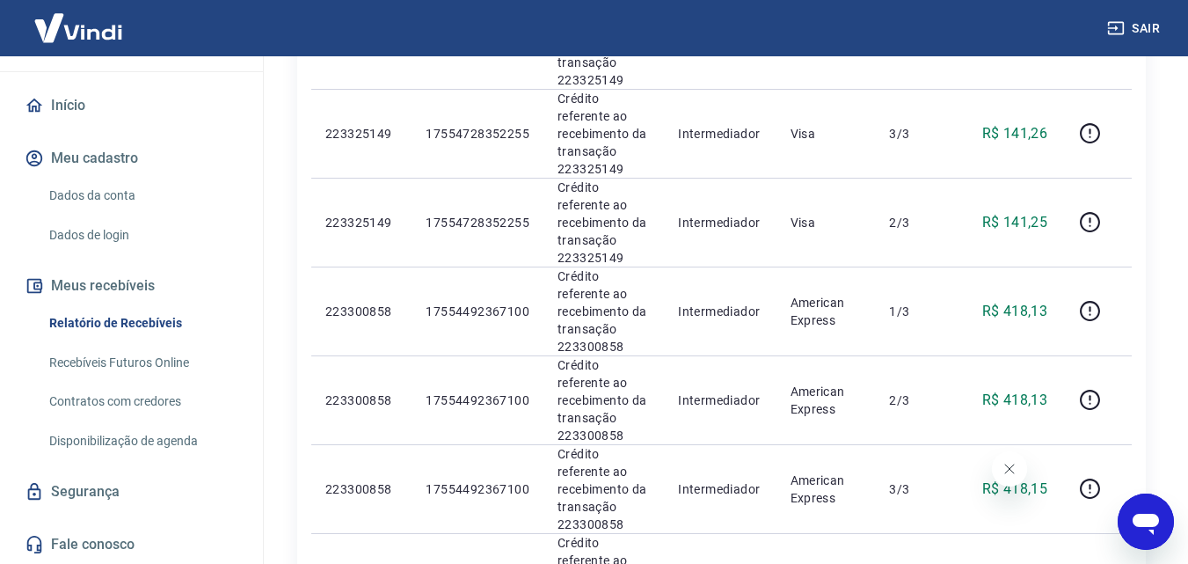
scroll to position [1027, 0]
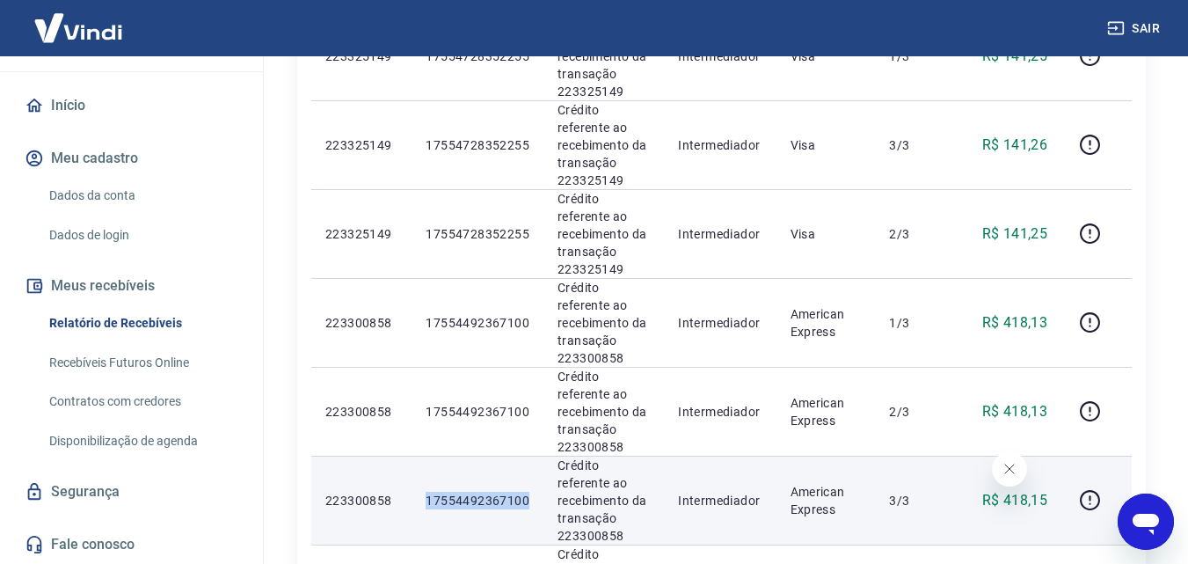
drag, startPoint x: 533, startPoint y: 395, endPoint x: 417, endPoint y: 403, distance: 116.4
click at [417, 456] on td "17554492367100" at bounding box center [478, 500] width 132 height 89
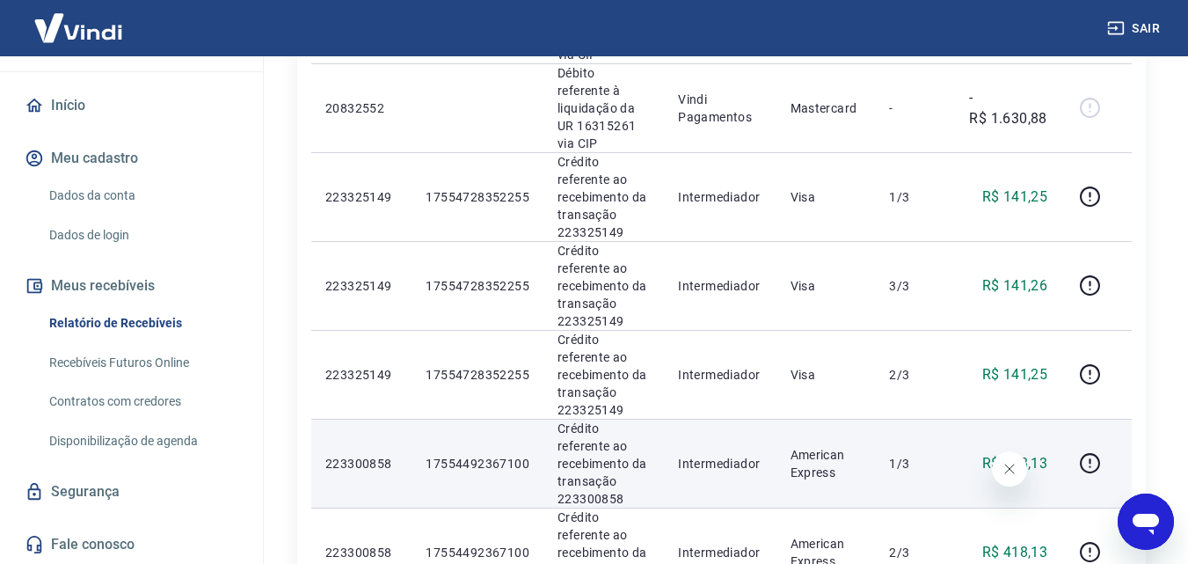
scroll to position [880, 0]
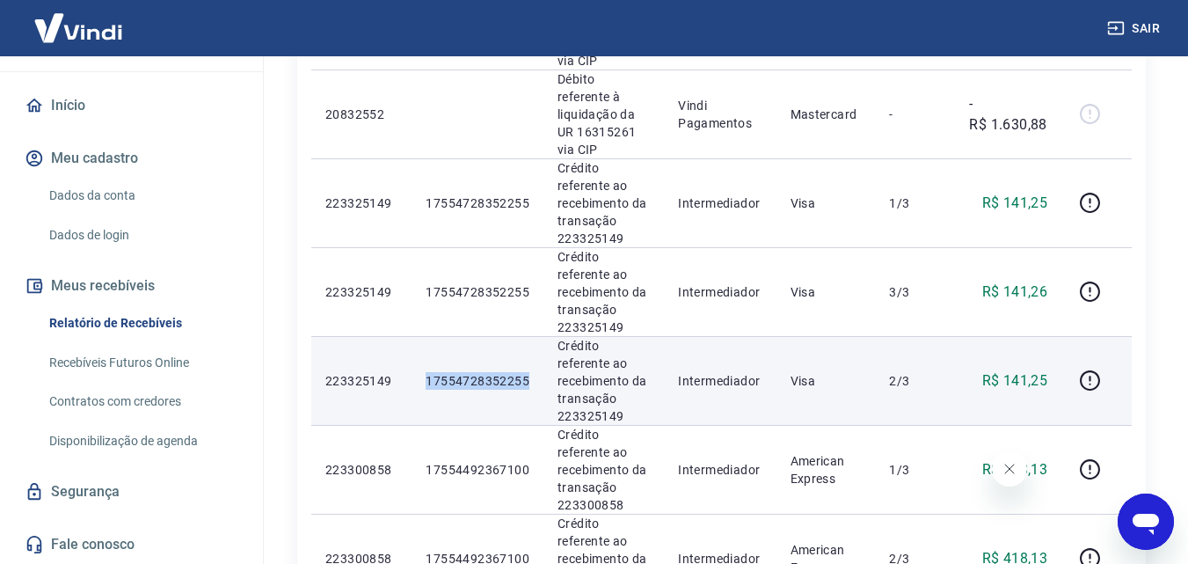
drag, startPoint x: 532, startPoint y: 271, endPoint x: 403, endPoint y: 289, distance: 130.5
click at [403, 336] on tr "223325149 17554728352255 Crédito referente ao recebimento da transação 22332514…" at bounding box center [721, 380] width 821 height 89
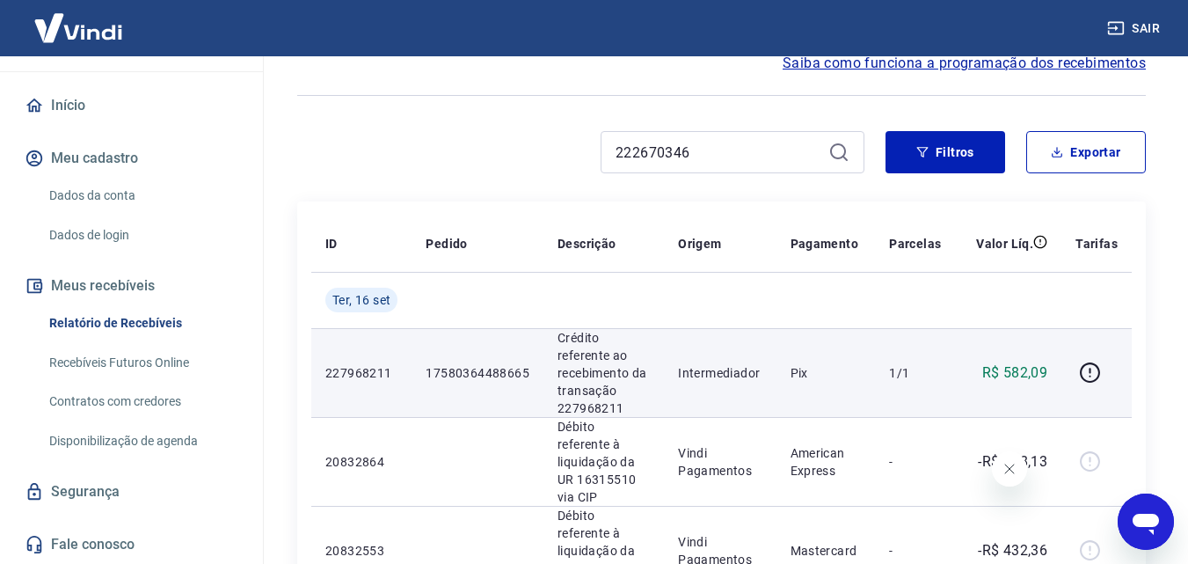
scroll to position [0, 0]
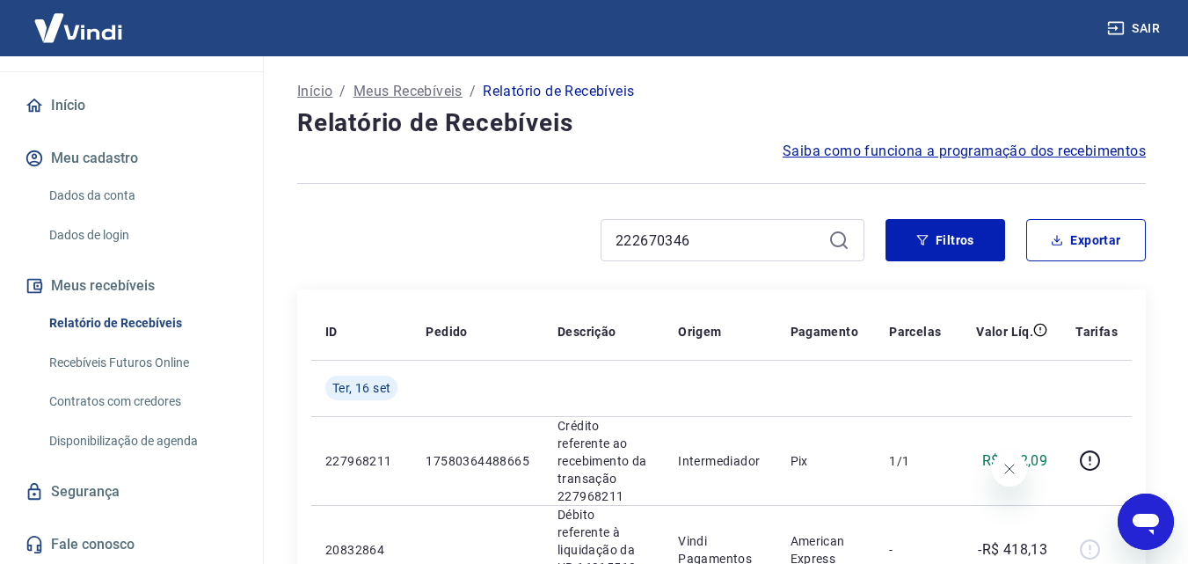
click at [382, 178] on div at bounding box center [721, 183] width 849 height 43
